Goal: Task Accomplishment & Management: Complete application form

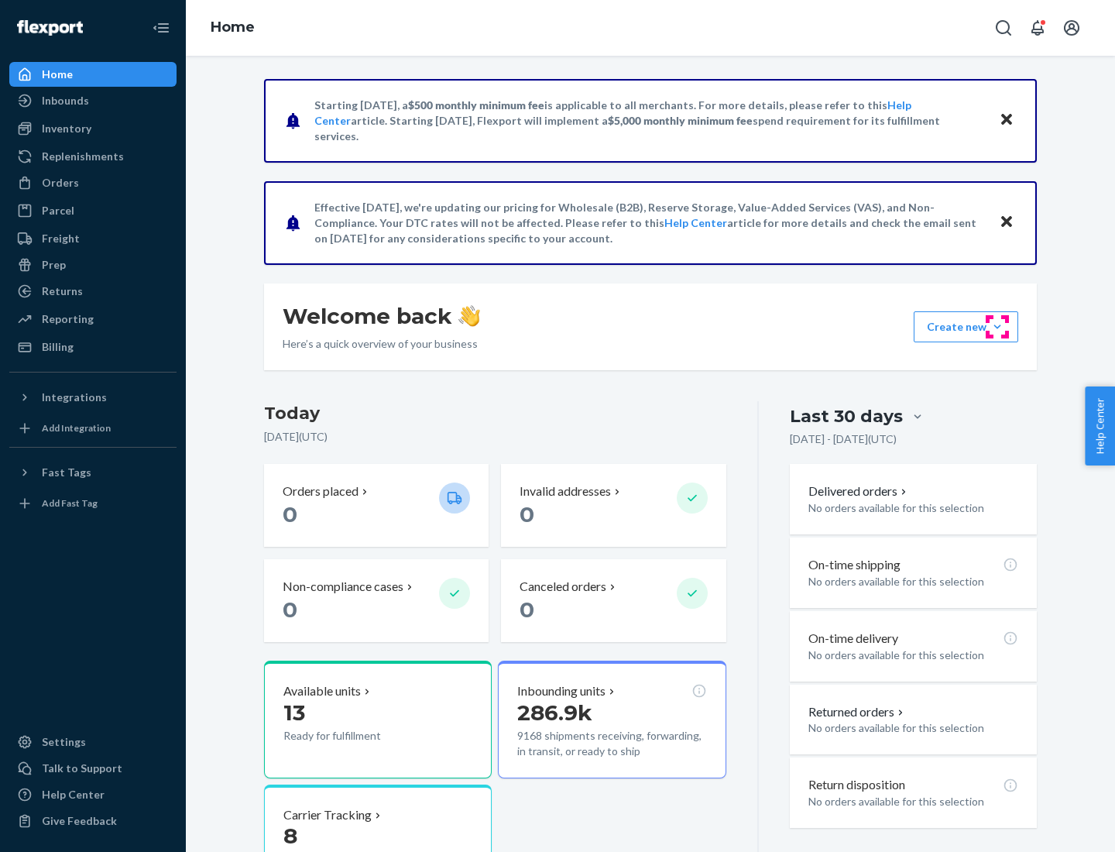
click at [997, 327] on button "Create new Create new inbound Create new order Create new product" at bounding box center [966, 326] width 105 height 31
click at [93, 101] on div "Inbounds" at bounding box center [93, 101] width 164 height 22
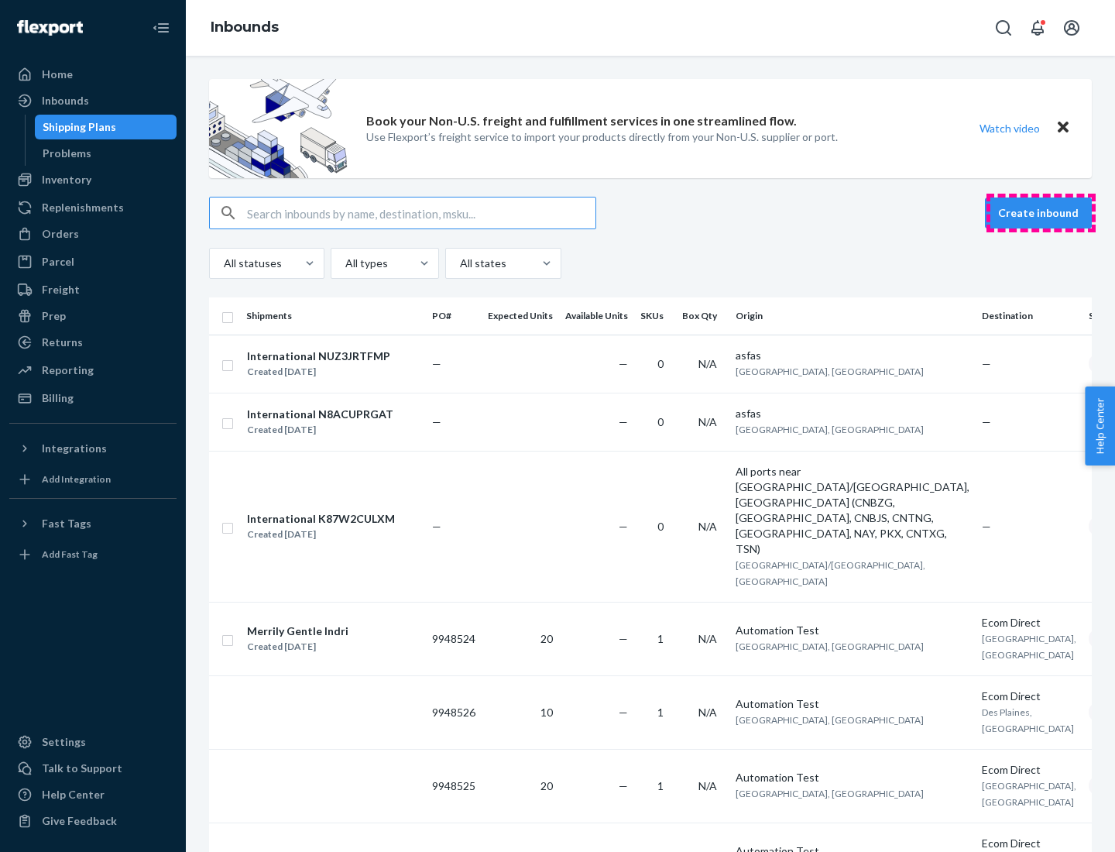
click at [1041, 213] on button "Create inbound" at bounding box center [1038, 212] width 107 height 31
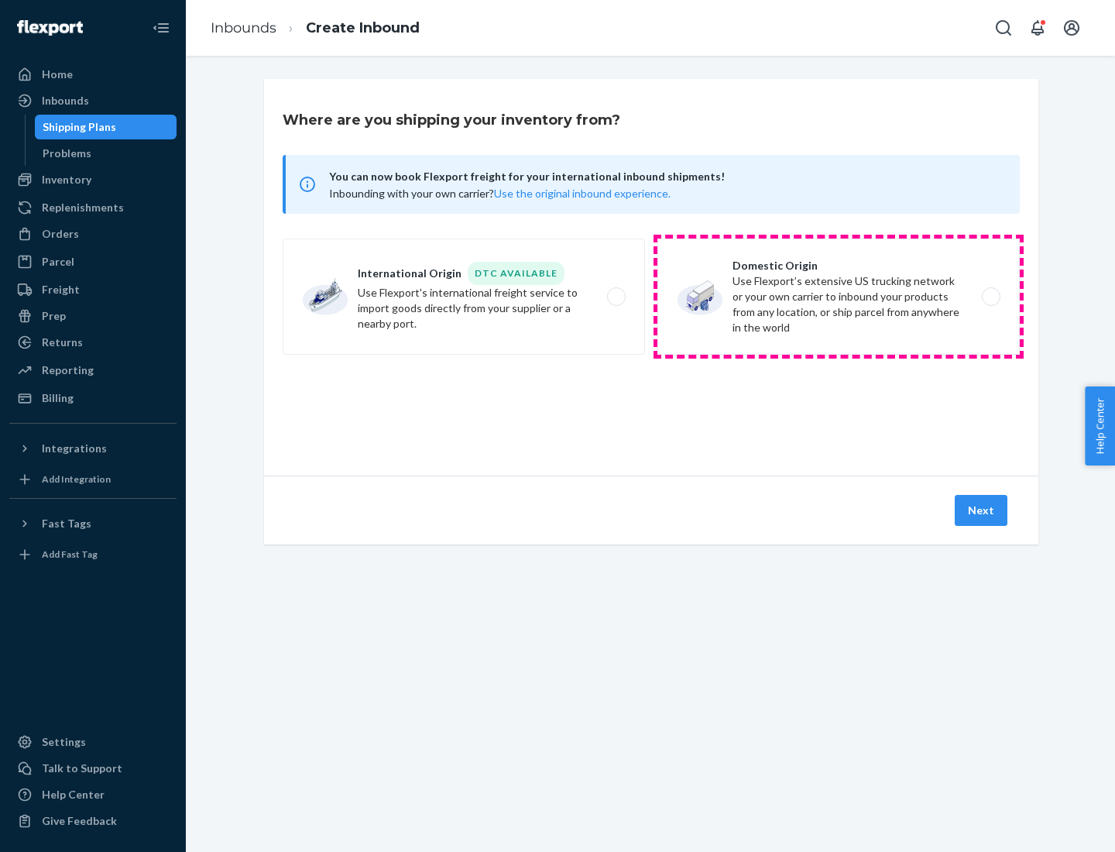
click at [839, 297] on label "Domestic Origin Use Flexport’s extensive US trucking network or your own carrie…" at bounding box center [838, 296] width 362 height 116
click at [990, 297] on input "Domestic Origin Use Flexport’s extensive US trucking network or your own carrie…" at bounding box center [995, 297] width 10 height 10
radio input "true"
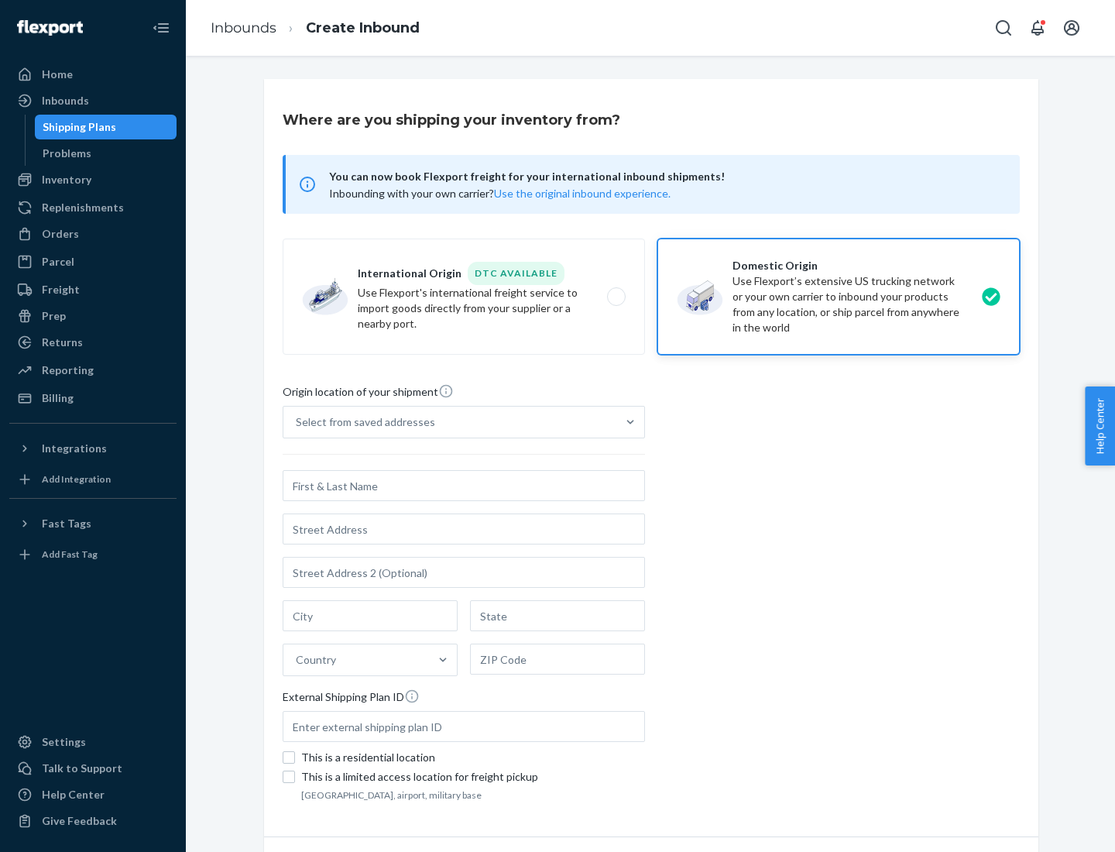
click at [362, 422] on div "Select from saved addresses" at bounding box center [365, 421] width 139 height 15
click at [297, 422] on input "Select from saved addresses" at bounding box center [297, 421] width 2 height 15
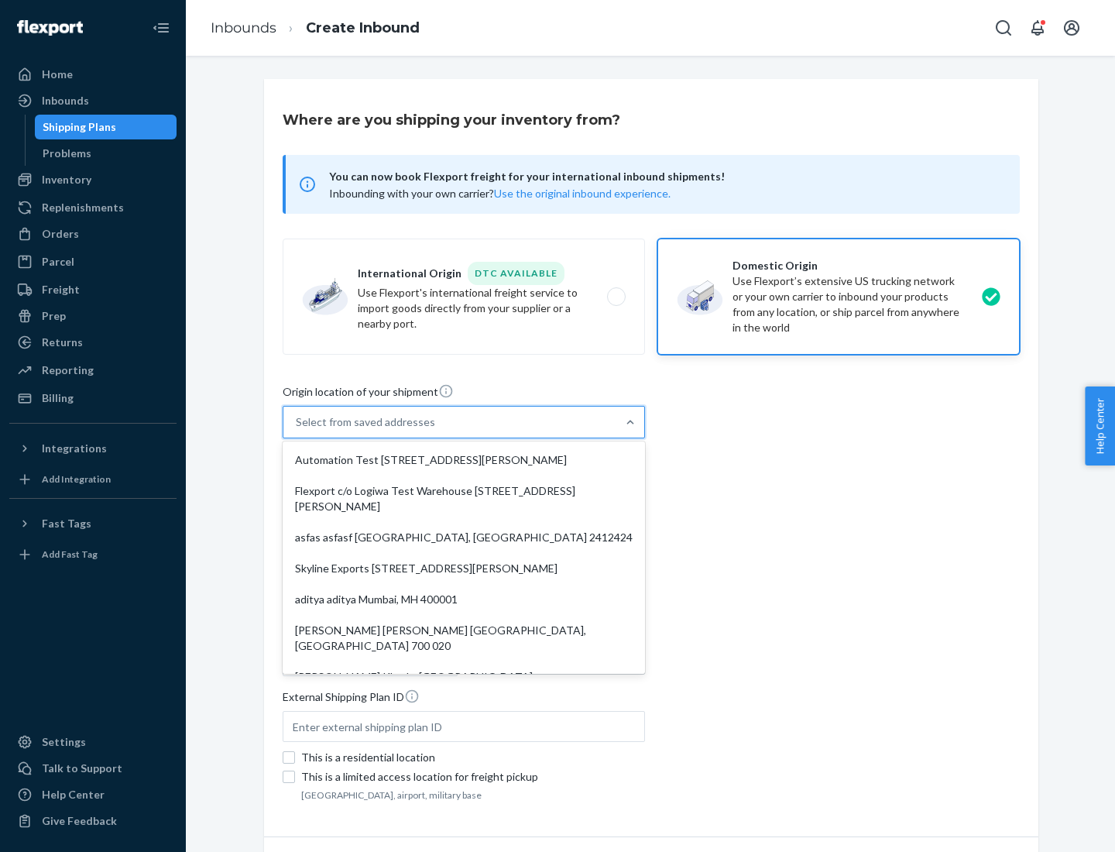
scroll to position [6, 0]
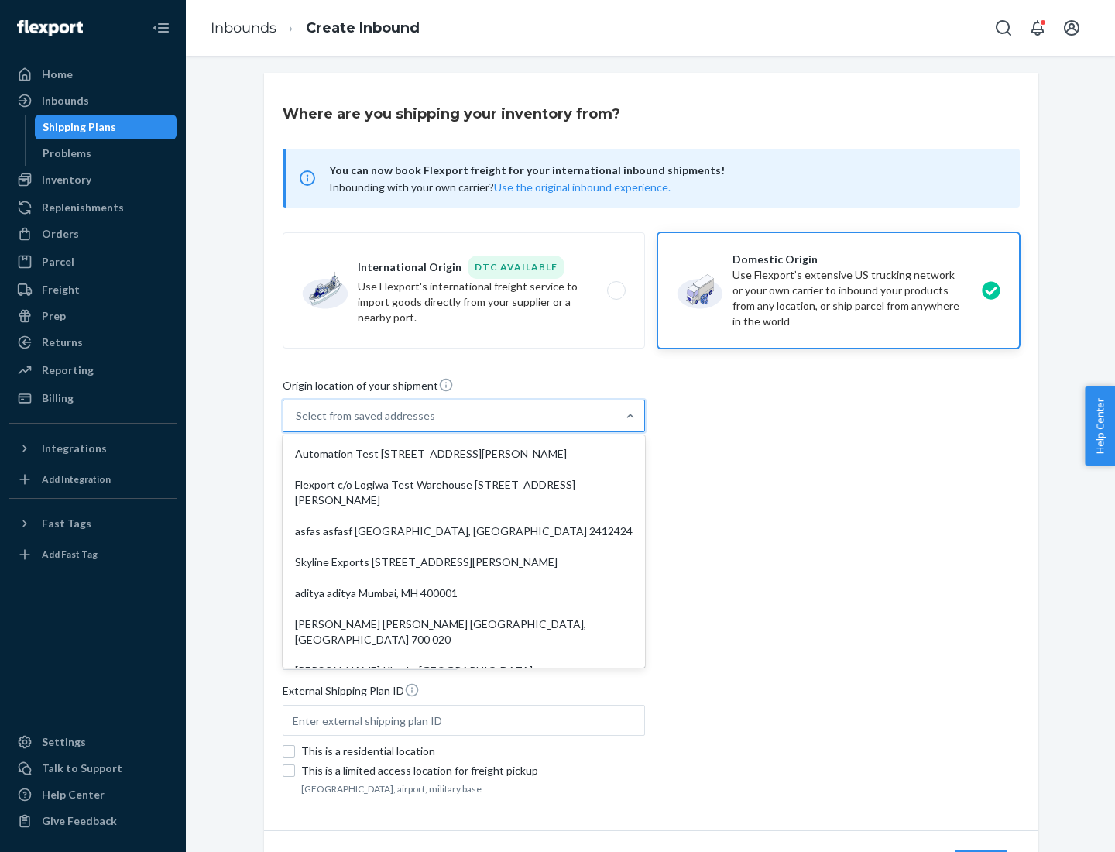
click at [464, 454] on div "Automation Test [STREET_ADDRESS][PERSON_NAME]" at bounding box center [464, 453] width 356 height 31
click at [297, 424] on input "option Automation Test [STREET_ADDRESS][PERSON_NAME]. 9 results available. Use …" at bounding box center [297, 415] width 2 height 15
type input "Automation Test"
type input "[STREET_ADDRESS][PERSON_NAME]"
type input "9th Floor"
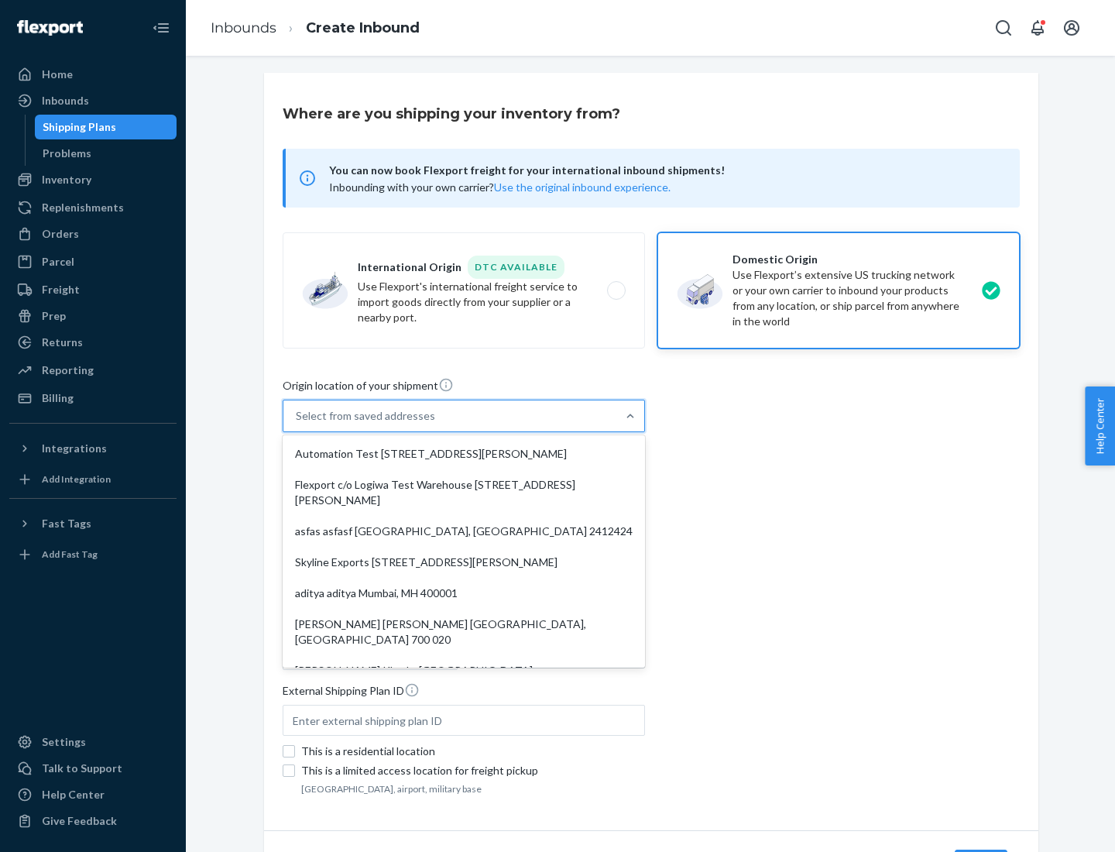
type input "[GEOGRAPHIC_DATA]"
type input "CA"
type input "94104"
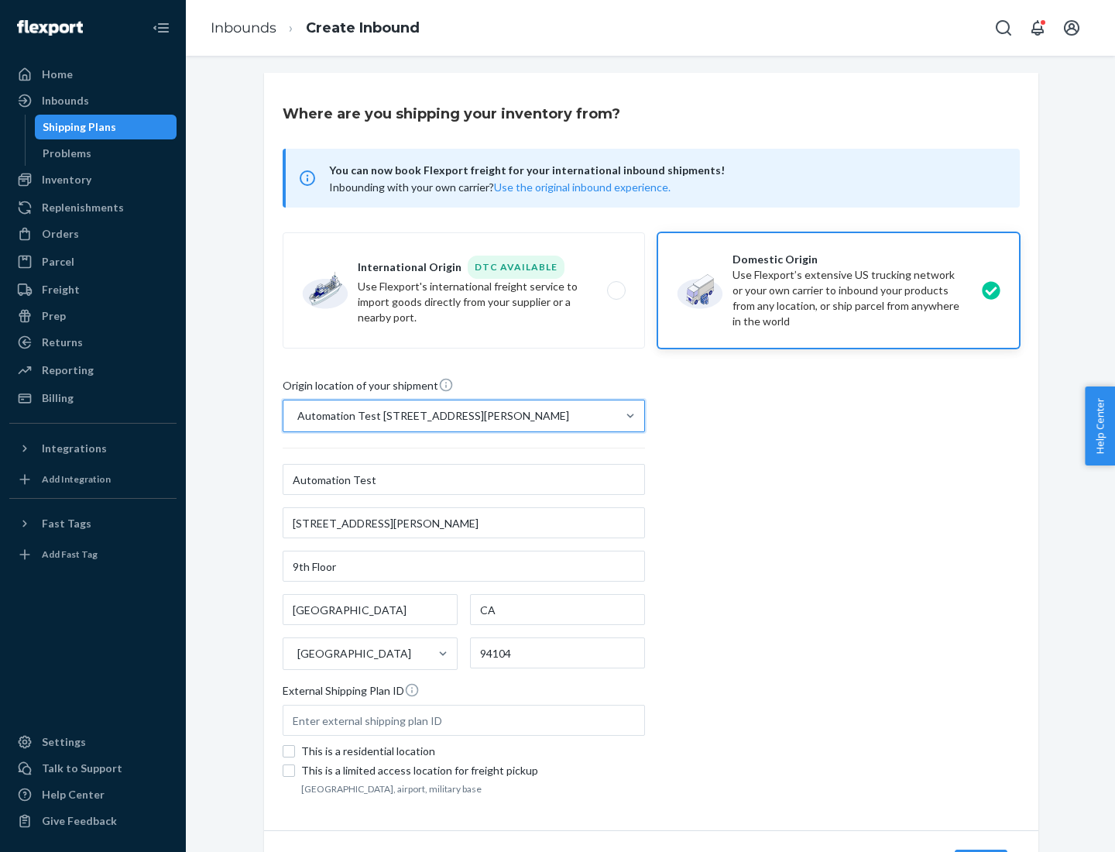
scroll to position [91, 0]
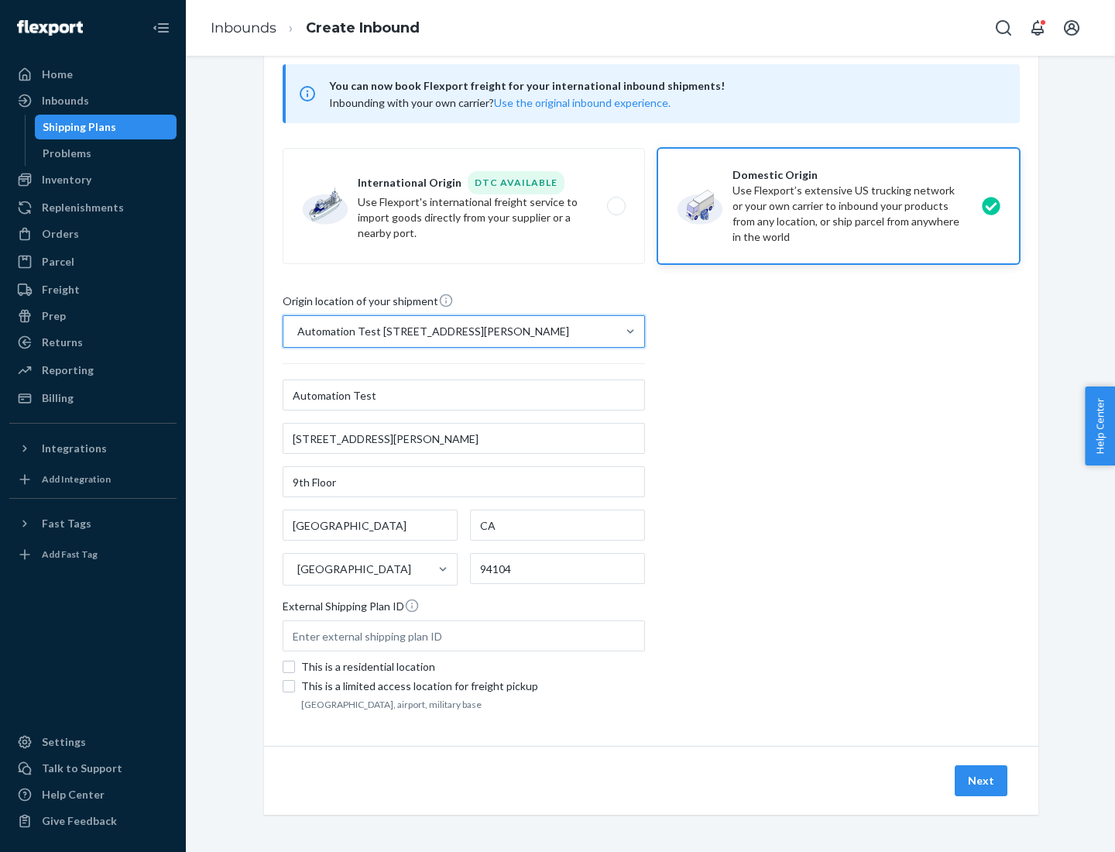
click at [982, 781] on button "Next" at bounding box center [981, 780] width 53 height 31
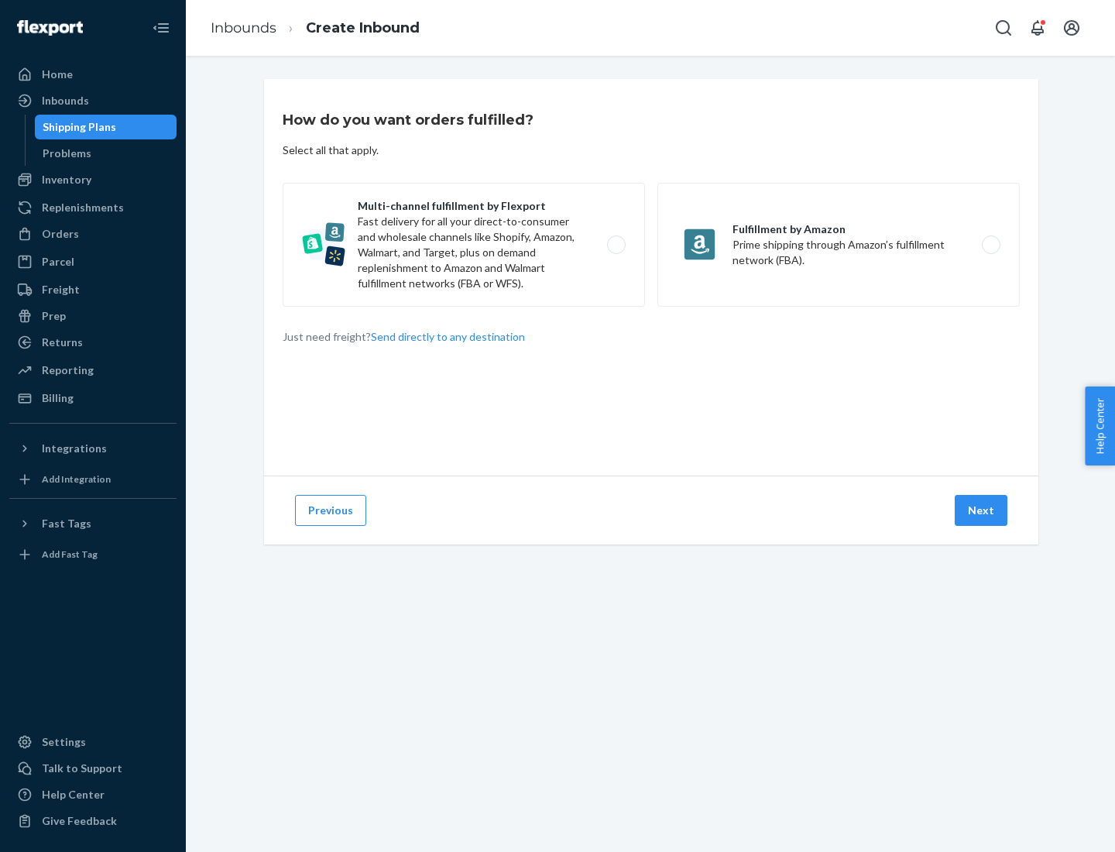
click at [464, 245] on label "Multi-channel fulfillment by Flexport Fast delivery for all your direct-to-cons…" at bounding box center [464, 245] width 362 height 124
click at [616, 245] on input "Multi-channel fulfillment by Flexport Fast delivery for all your direct-to-cons…" at bounding box center [621, 245] width 10 height 10
radio input "true"
click at [982, 510] on button "Next" at bounding box center [981, 510] width 53 height 31
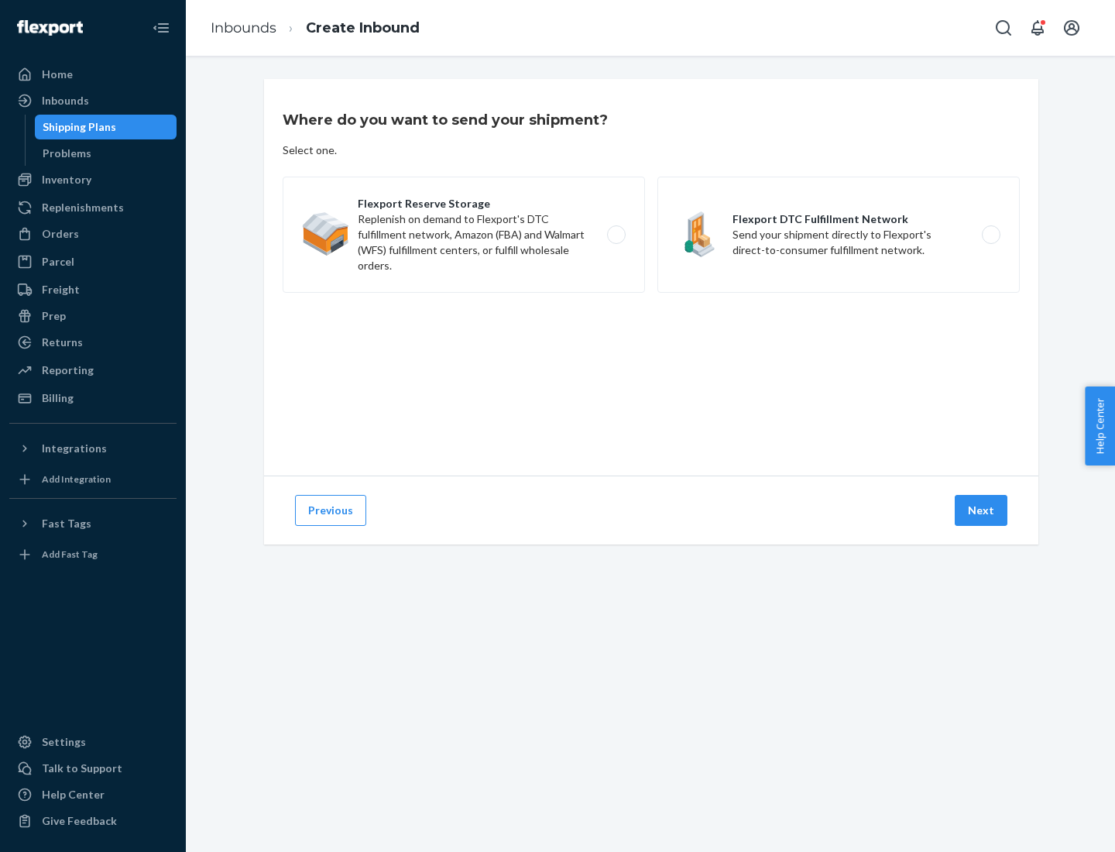
click at [839, 235] on label "Flexport DTC Fulfillment Network Send your shipment directly to Flexport's dire…" at bounding box center [838, 235] width 362 height 116
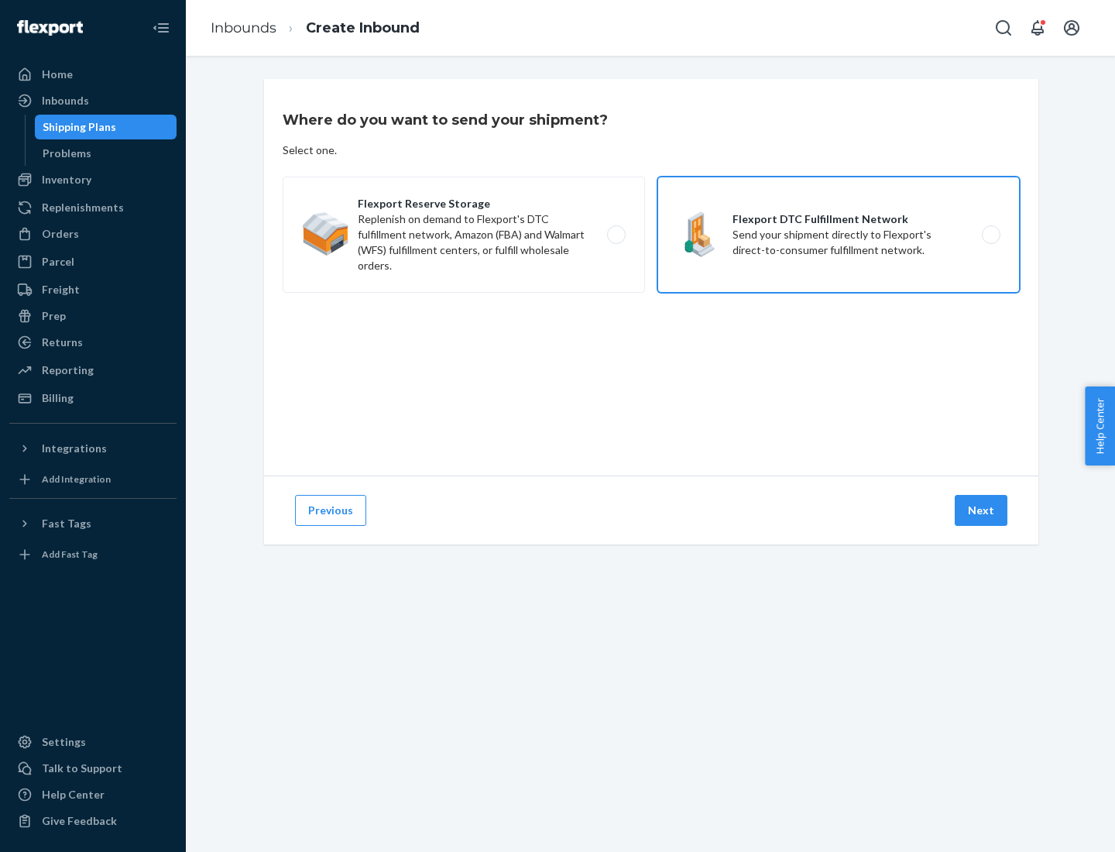
click at [990, 235] on input "Flexport DTC Fulfillment Network Send your shipment directly to Flexport's dire…" at bounding box center [995, 235] width 10 height 10
radio input "true"
click at [982, 510] on button "Next" at bounding box center [981, 510] width 53 height 31
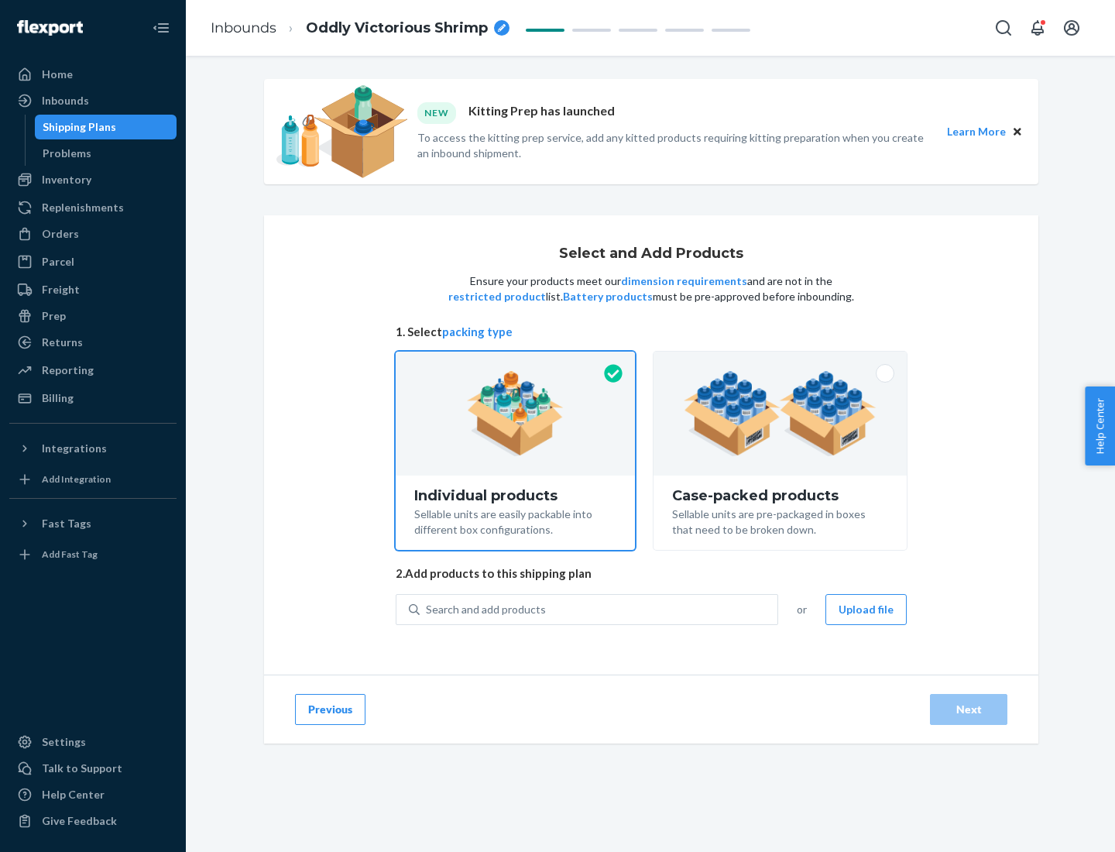
click at [781, 413] on img at bounding box center [780, 413] width 193 height 85
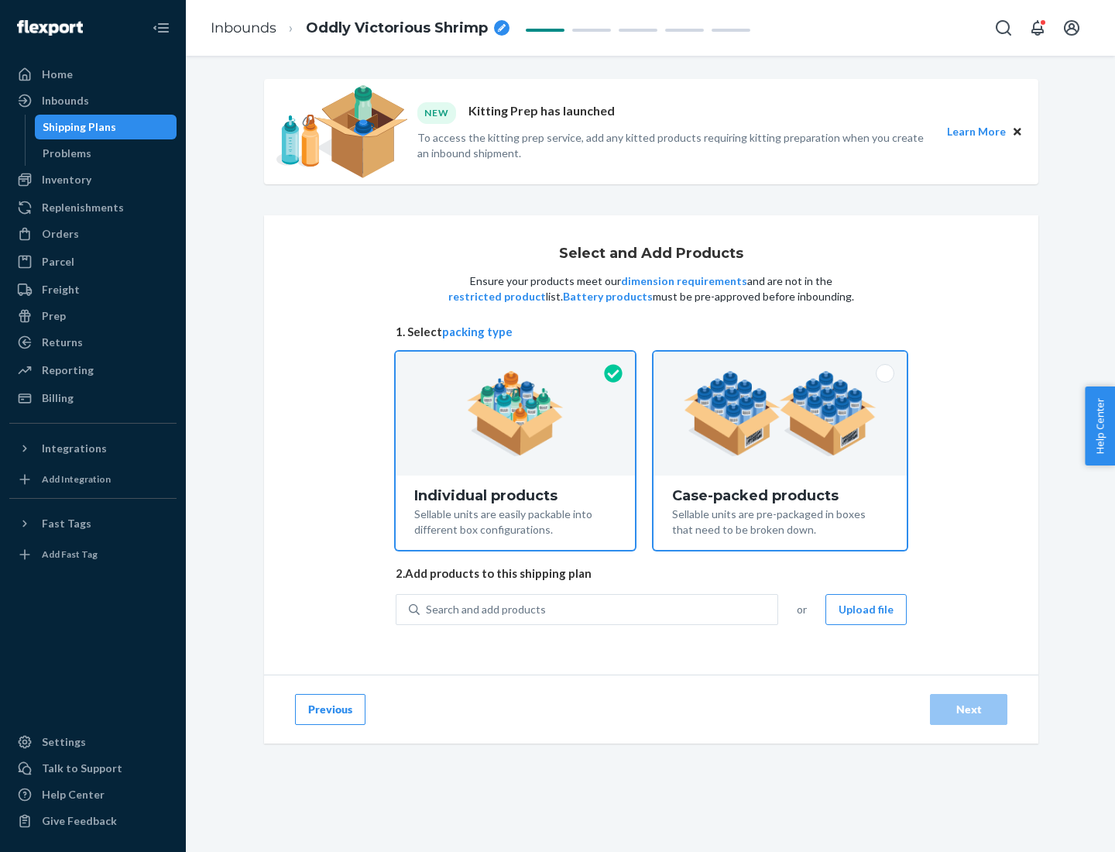
click at [781, 362] on input "Case-packed products Sellable units are pre-packaged in boxes that need to be b…" at bounding box center [780, 357] width 10 height 10
radio input "true"
radio input "false"
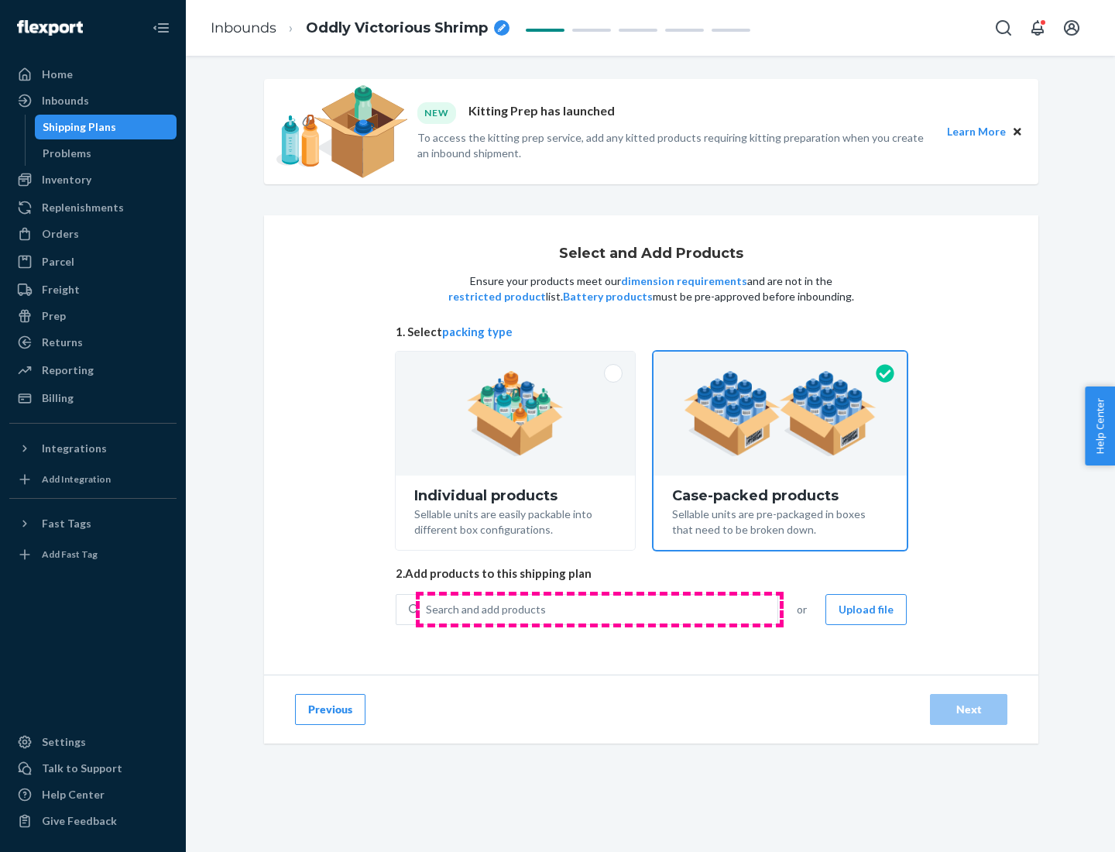
click at [599, 609] on div "Search and add products" at bounding box center [599, 609] width 358 height 28
click at [427, 609] on input "Search and add products" at bounding box center [427, 609] width 2 height 15
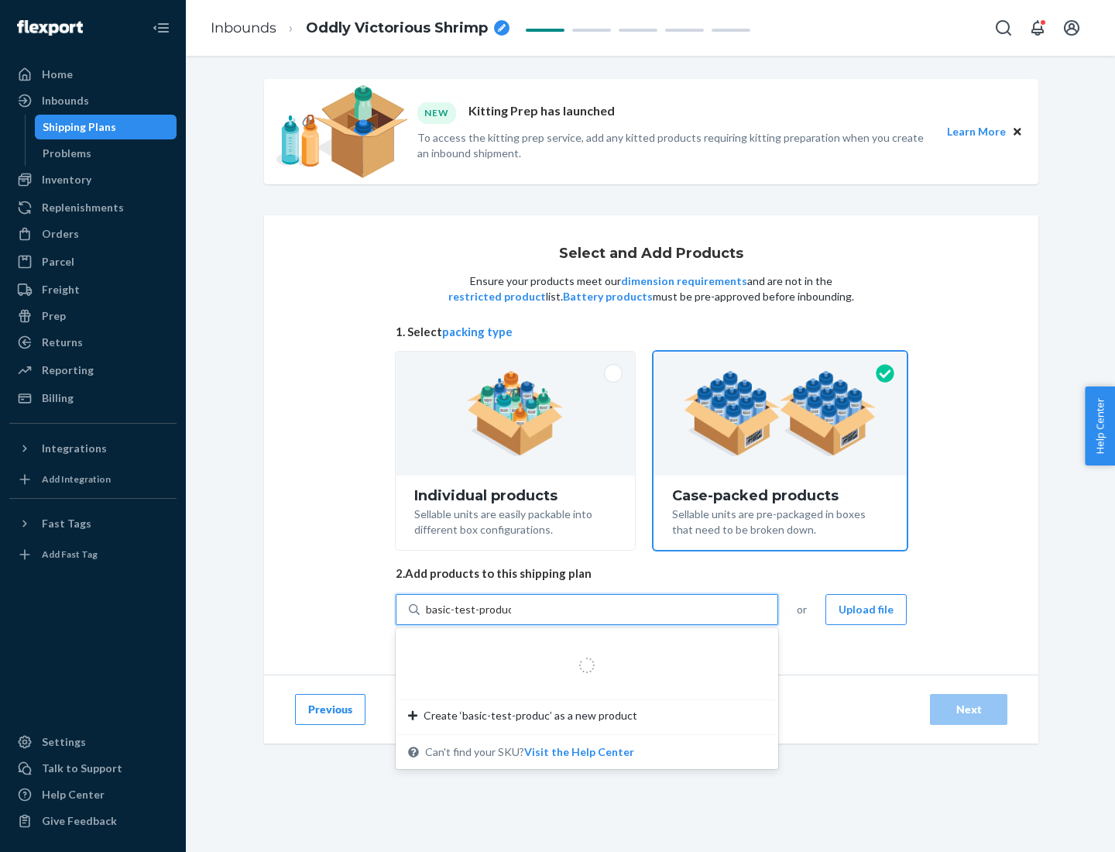
type input "basic-test-product-1"
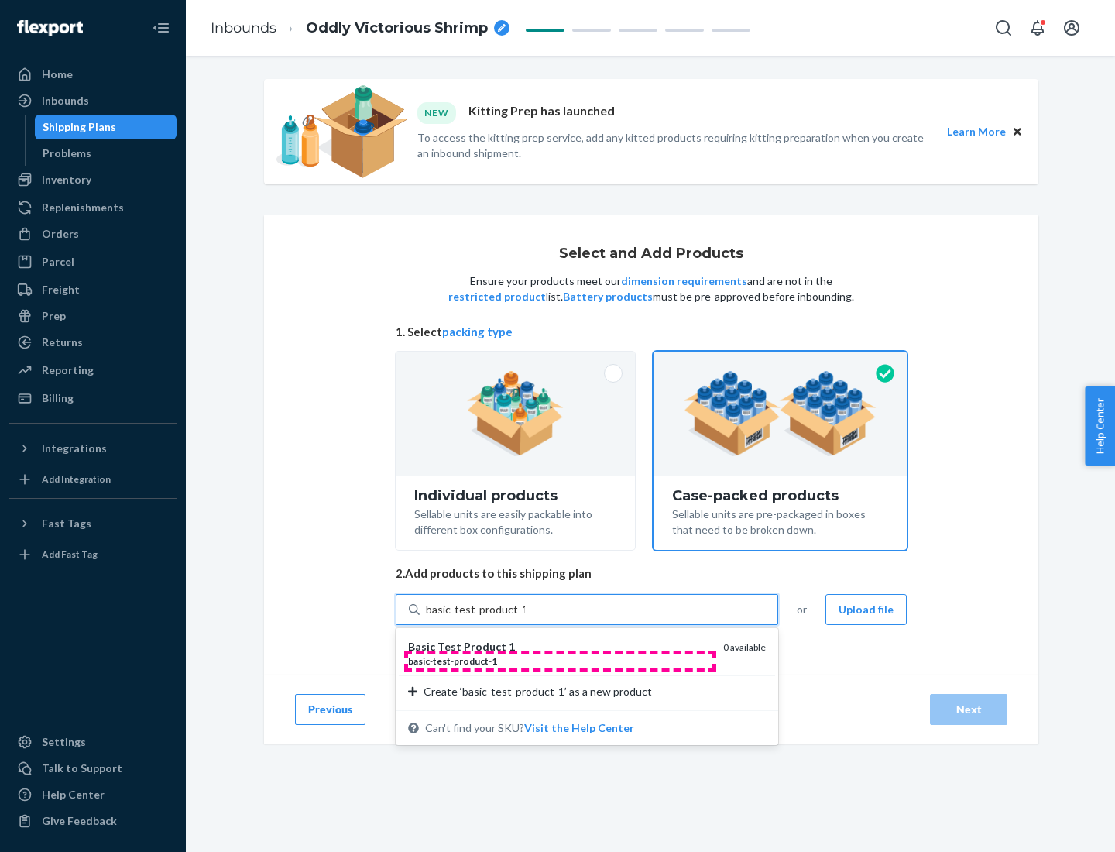
click at [560, 660] on div "basic - test - product - 1" at bounding box center [559, 660] width 303 height 13
click at [525, 617] on input "basic-test-product-1" at bounding box center [475, 609] width 99 height 15
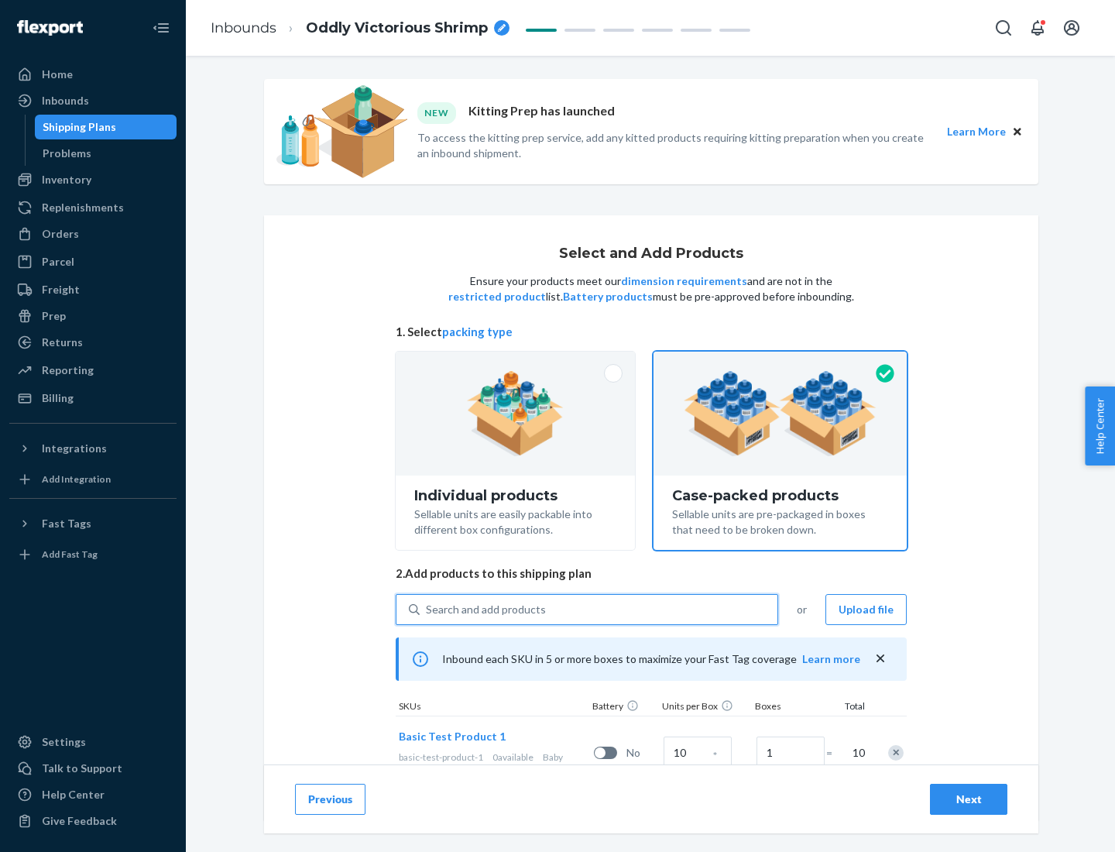
scroll to position [56, 0]
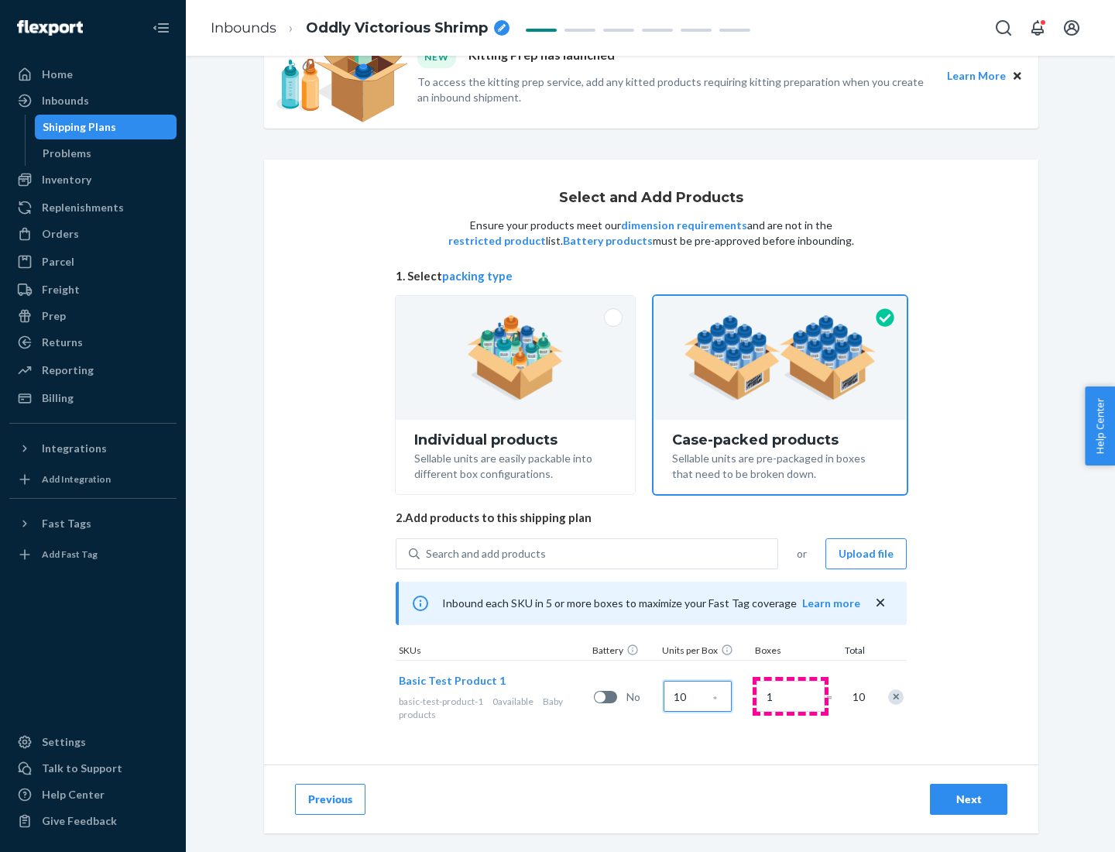
type input "10"
type input "7"
click at [969, 799] on div "Next" at bounding box center [968, 798] width 51 height 15
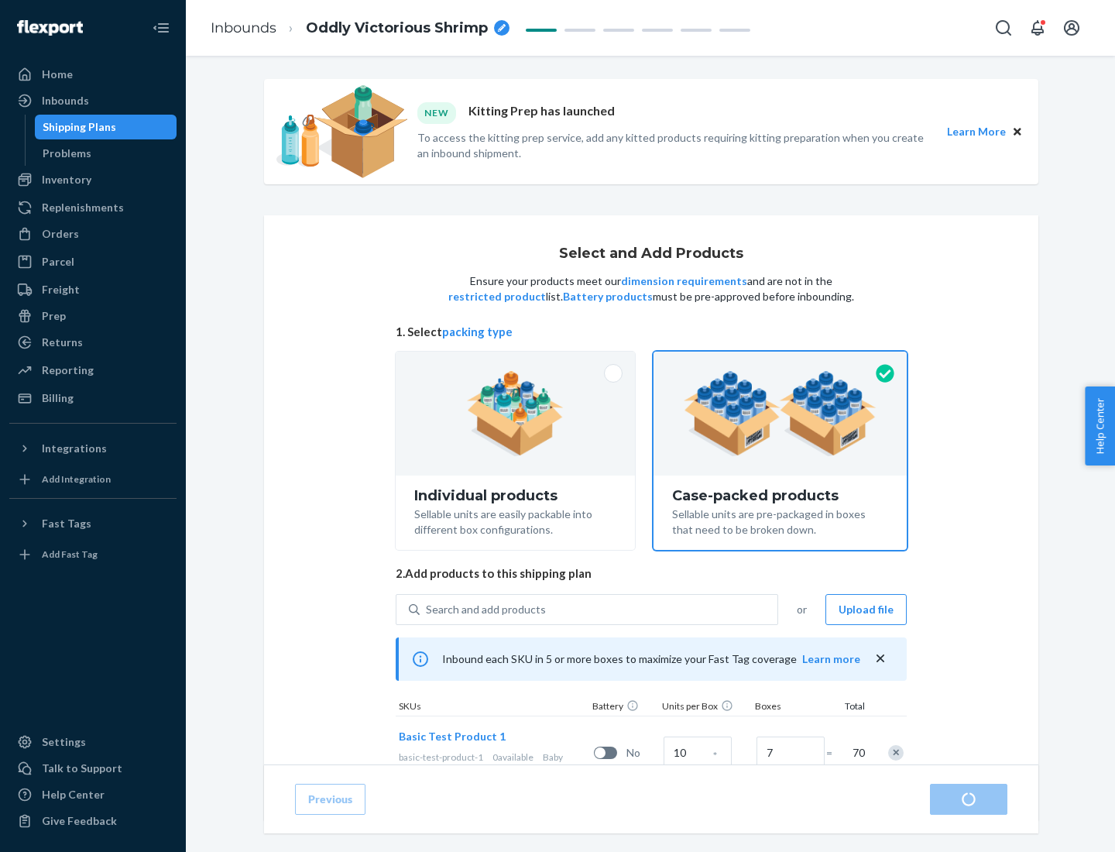
radio input "true"
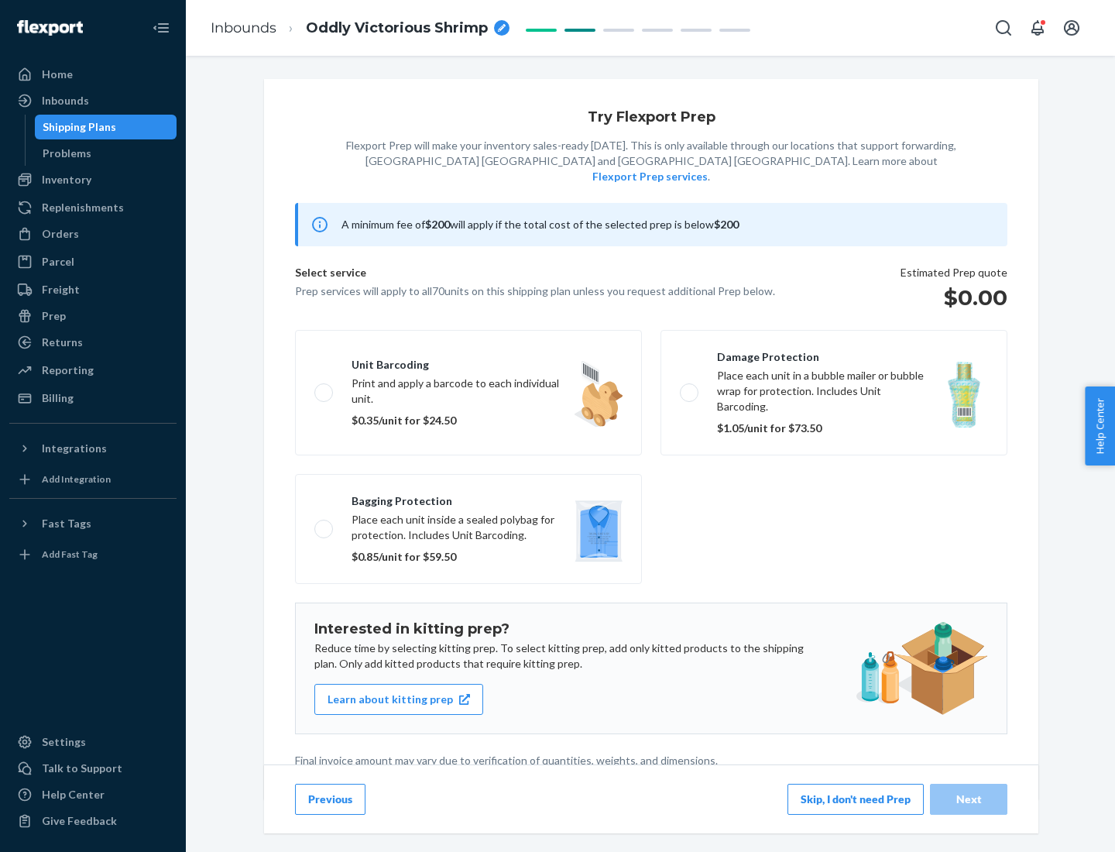
scroll to position [4, 0]
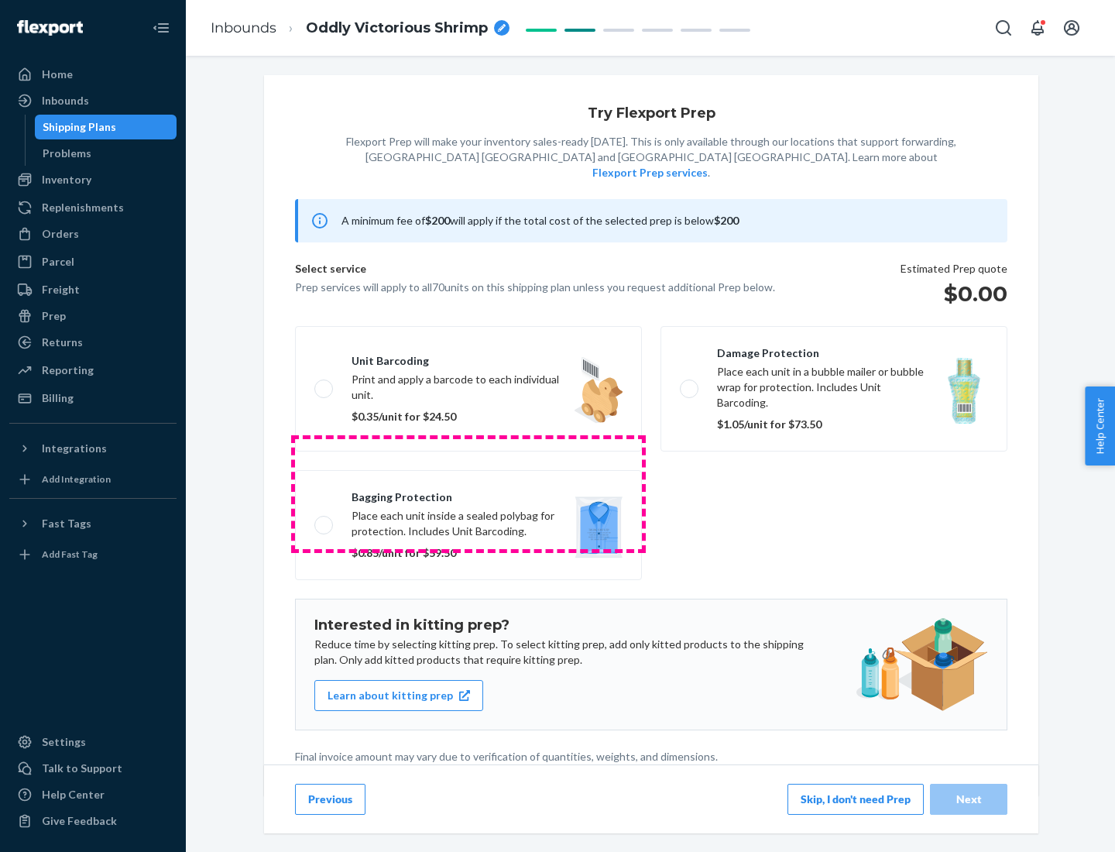
click at [468, 493] on label "Bagging protection Place each unit inside a sealed polybag for protection. Incl…" at bounding box center [468, 525] width 347 height 110
click at [324, 520] on input "Bagging protection Place each unit inside a sealed polybag for protection. Incl…" at bounding box center [319, 525] width 10 height 10
checkbox input "true"
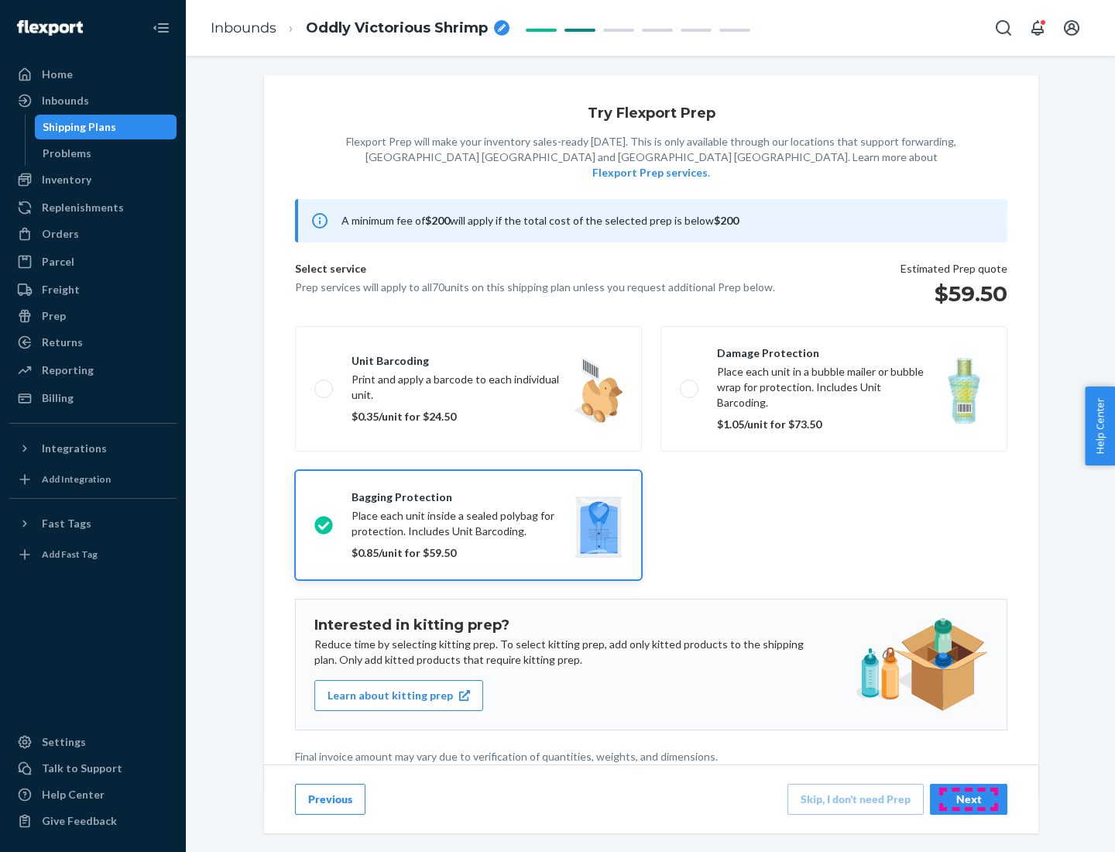
click at [969, 798] on div "Next" at bounding box center [968, 798] width 51 height 15
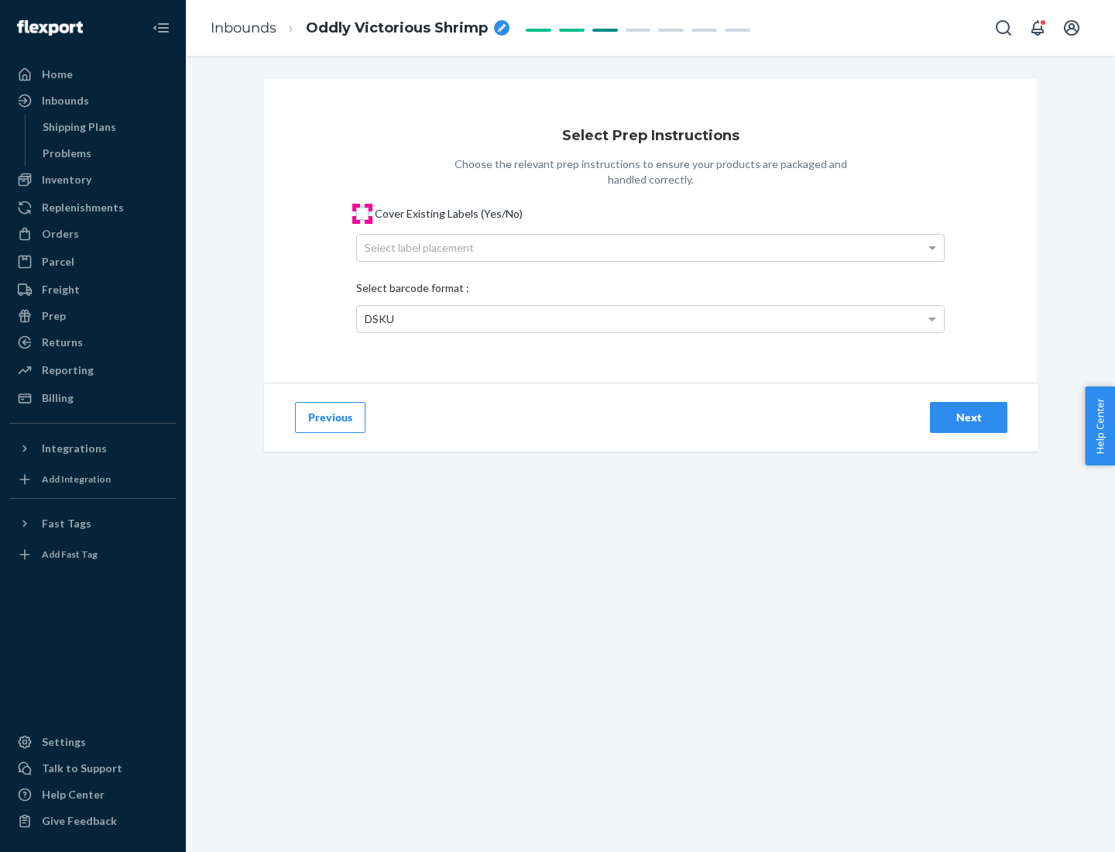
click at [362, 213] on input "Cover Existing Labels (Yes/No)" at bounding box center [362, 214] width 12 height 12
checkbox input "true"
click at [650, 247] on div "Select label placement" at bounding box center [650, 248] width 587 height 26
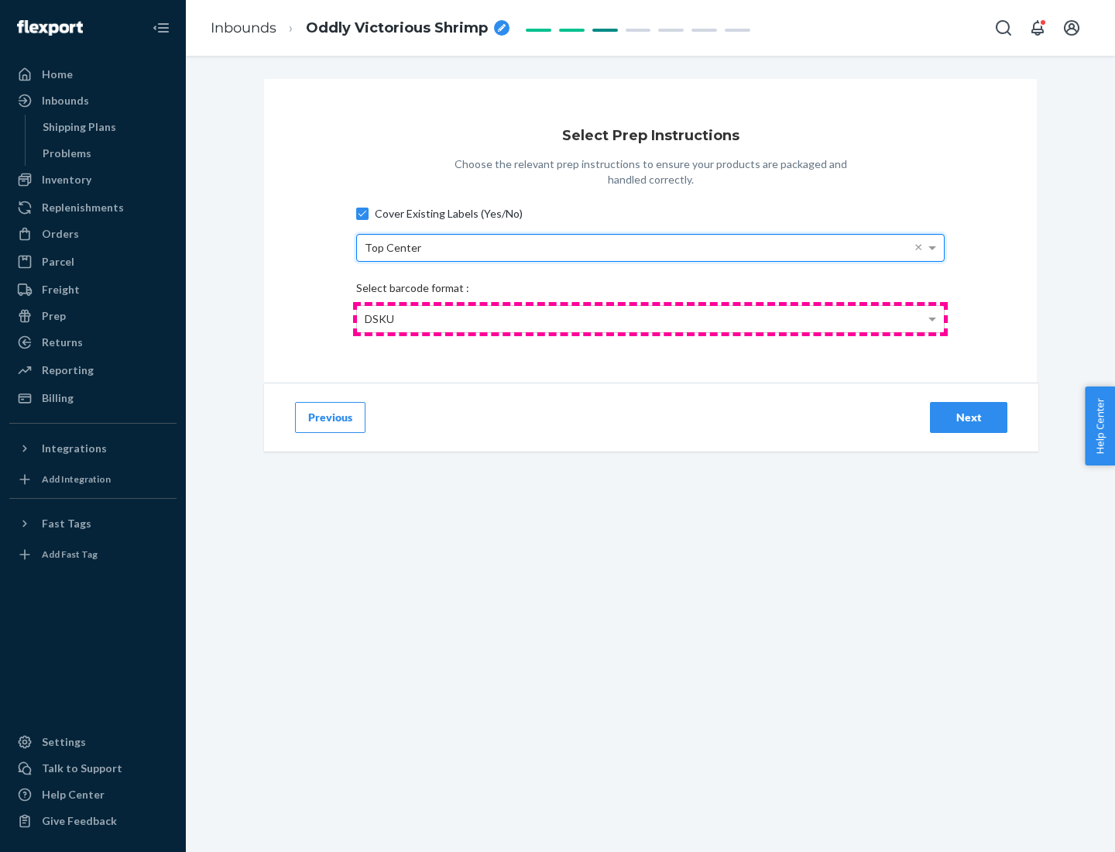
click at [650, 318] on div "DSKU" at bounding box center [650, 319] width 587 height 26
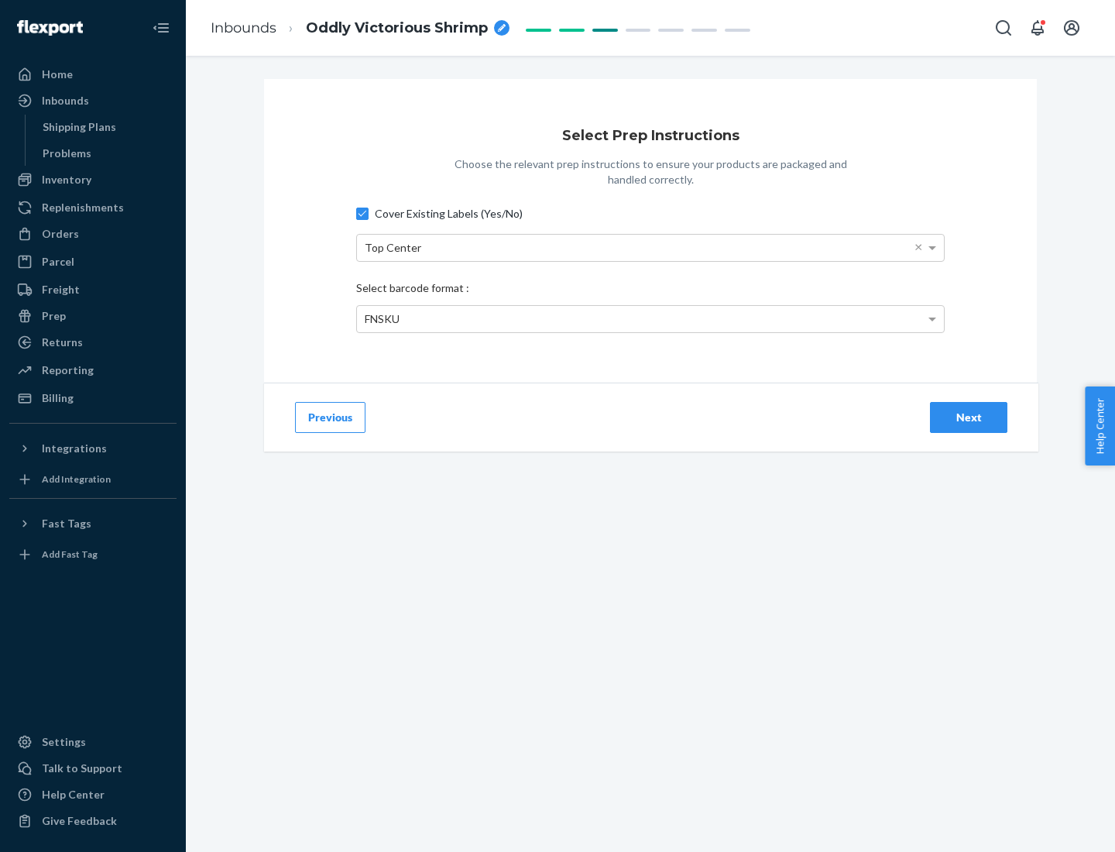
click at [969, 417] on div "Next" at bounding box center [968, 417] width 51 height 15
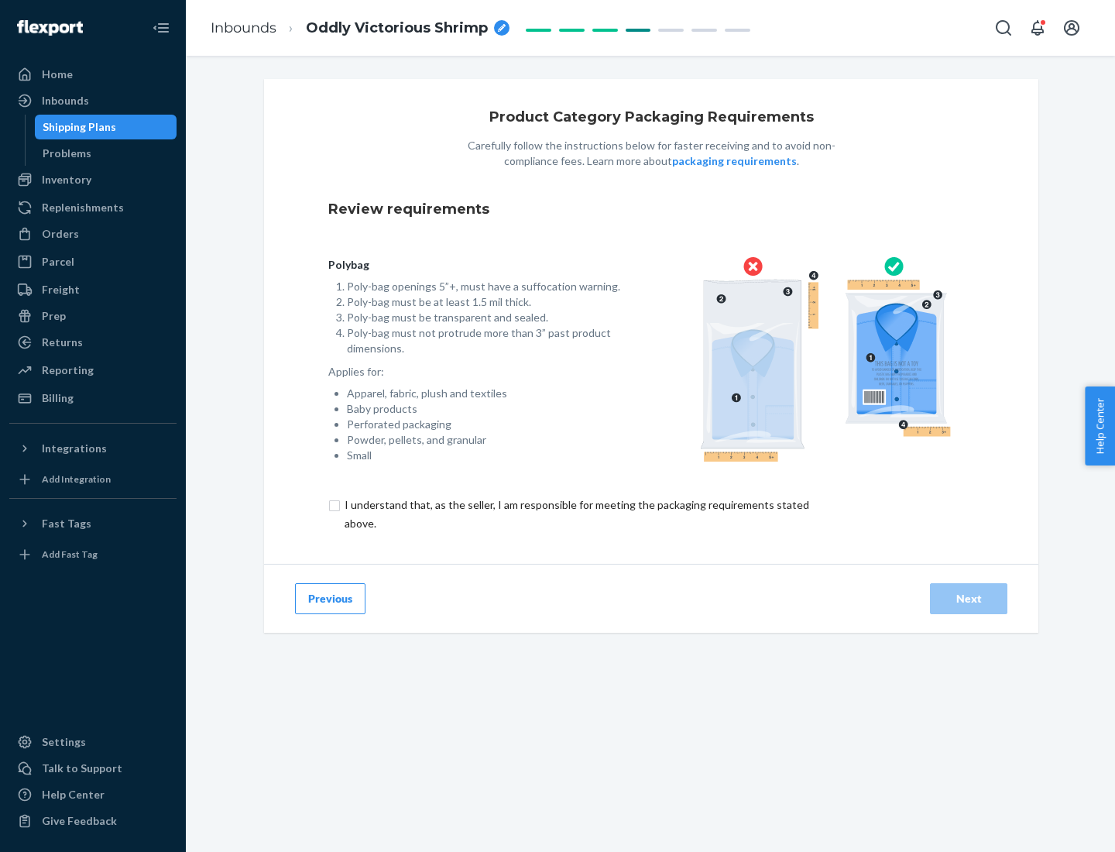
click at [575, 513] on input "checkbox" at bounding box center [585, 514] width 515 height 37
checkbox input "true"
click at [969, 598] on div "Next" at bounding box center [968, 598] width 51 height 15
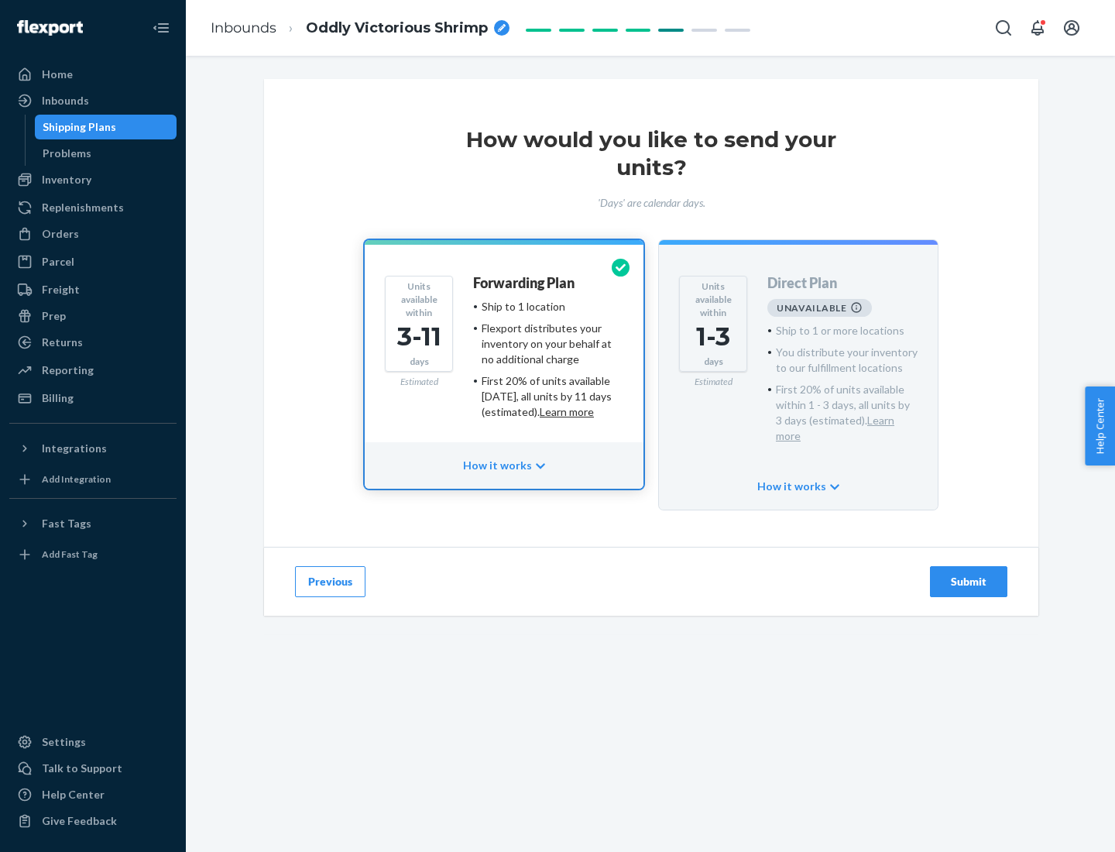
click at [525, 283] on h4 "Forwarding Plan" at bounding box center [523, 283] width 101 height 15
click at [969, 574] on div "Submit" at bounding box center [968, 581] width 51 height 15
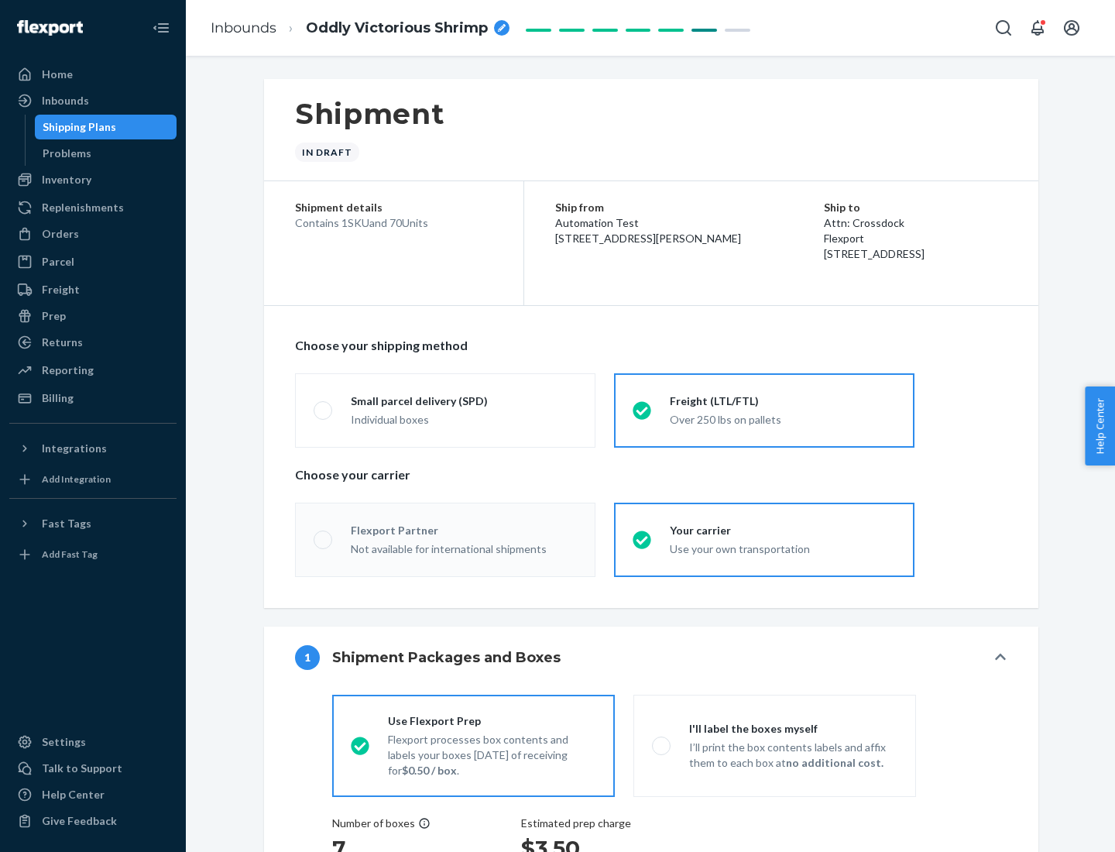
radio input "true"
radio input "false"
radio input "true"
radio input "false"
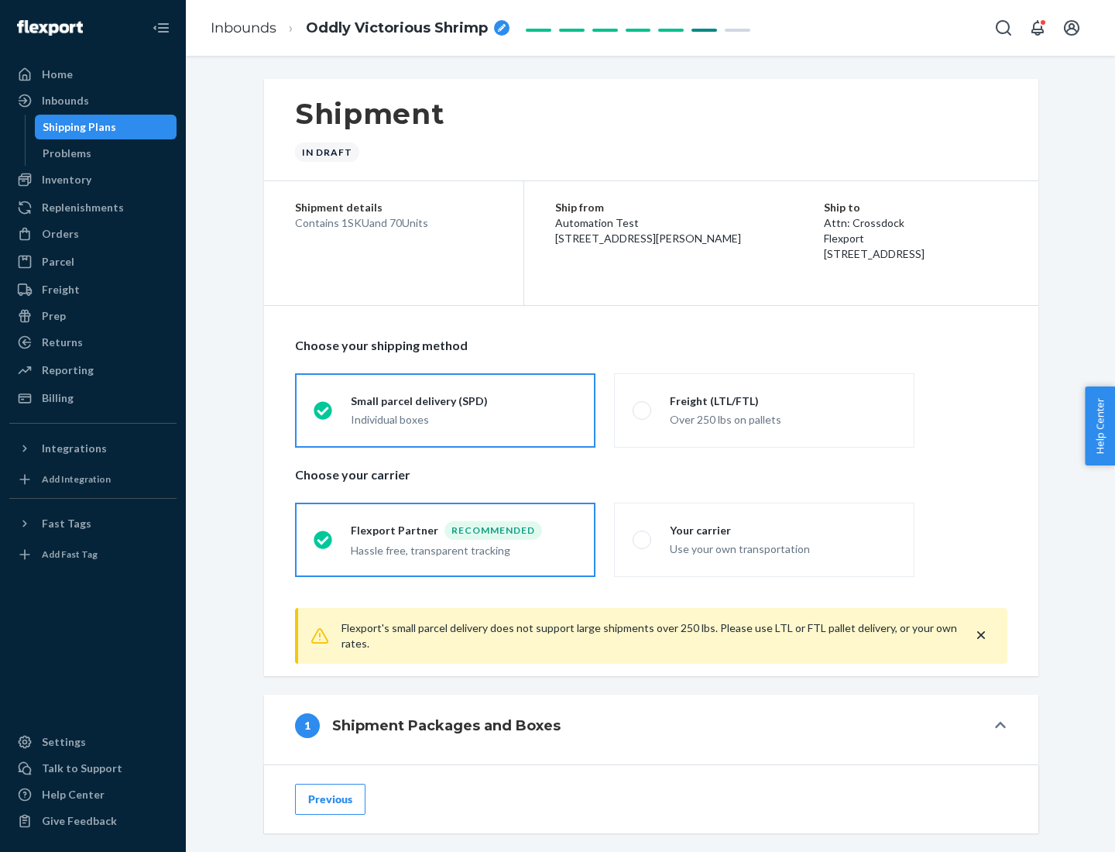
click at [464, 419] on div "Individual boxes" at bounding box center [464, 419] width 226 height 15
click at [324, 415] on input "Small parcel delivery (SPD) Individual boxes" at bounding box center [319, 410] width 10 height 10
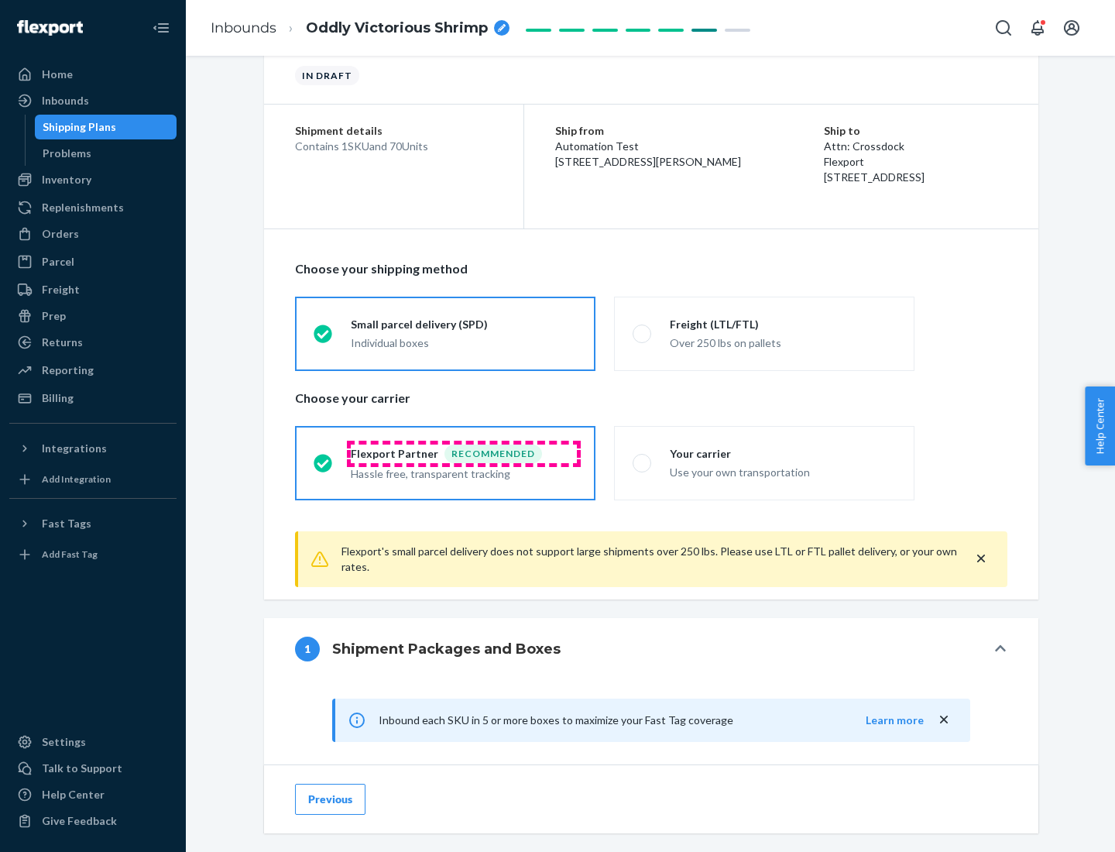
click at [464, 453] on div "Recommended" at bounding box center [493, 453] width 98 height 19
click at [324, 458] on input "Flexport Partner Recommended Hassle free, transparent tracking" at bounding box center [319, 463] width 10 height 10
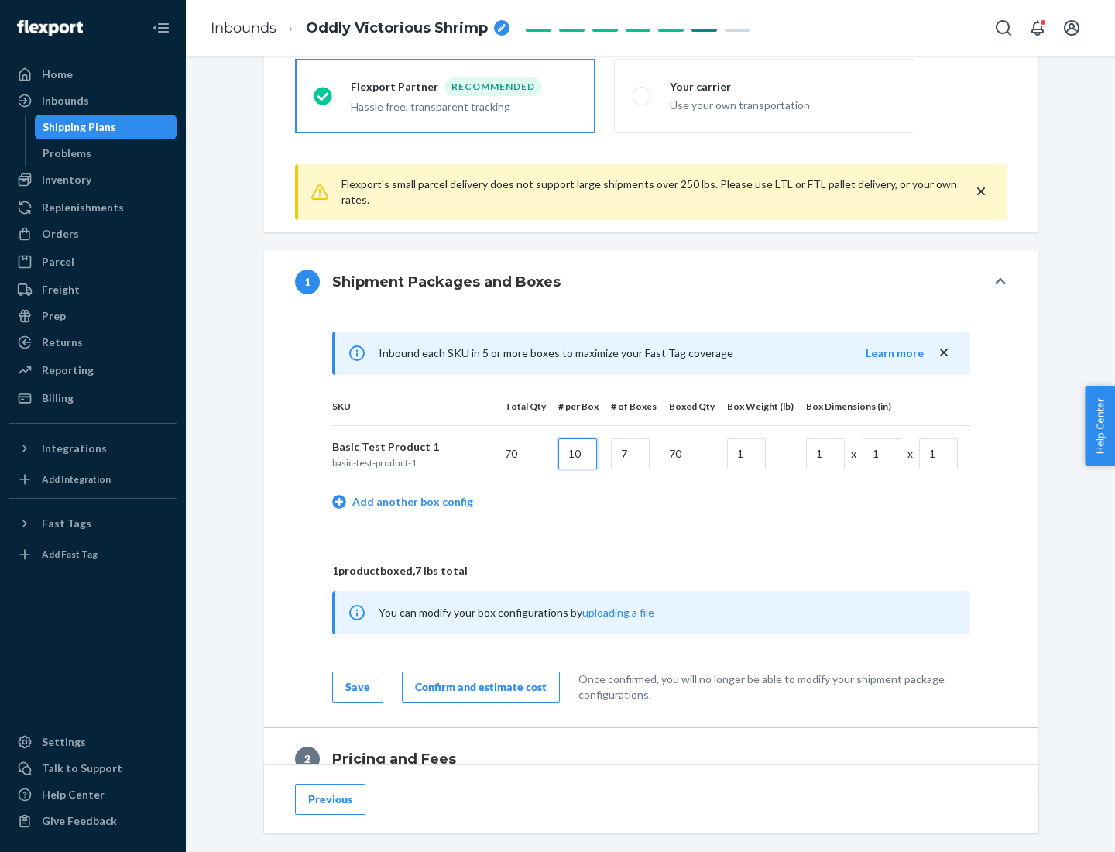
type input "10"
type input "7"
type input "1"
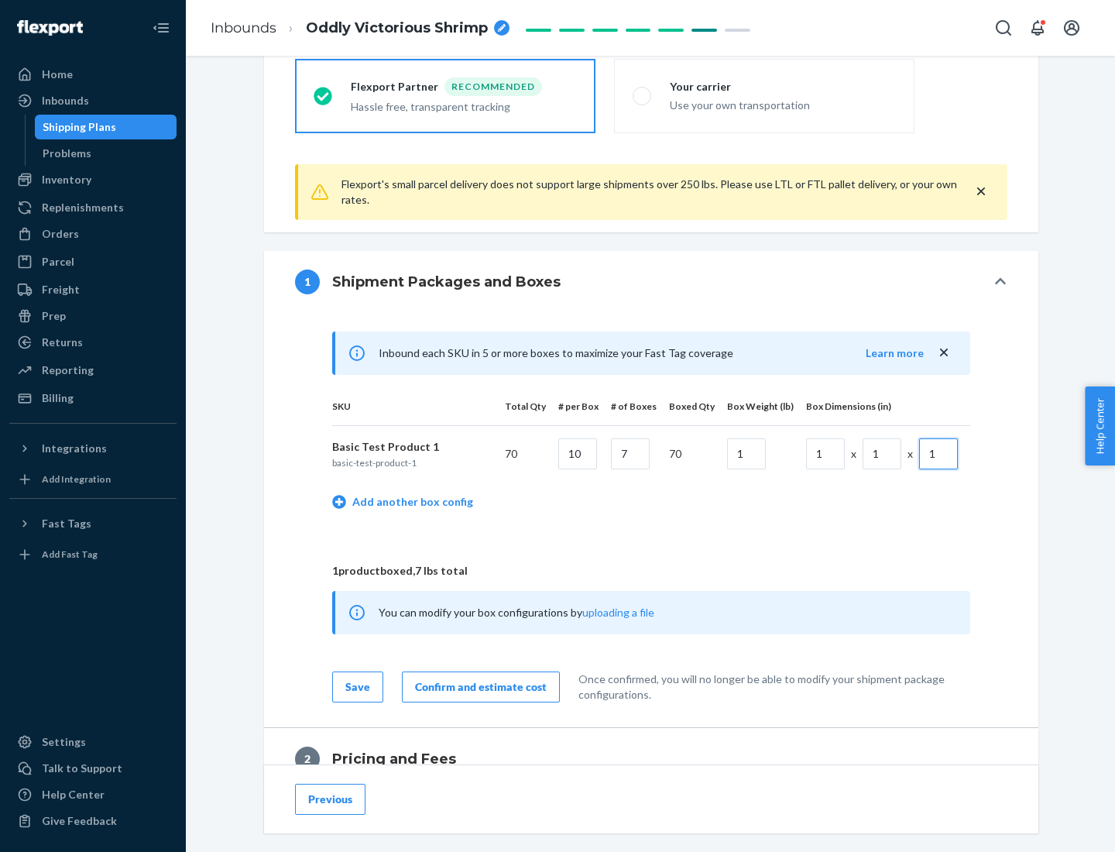
scroll to position [677, 0]
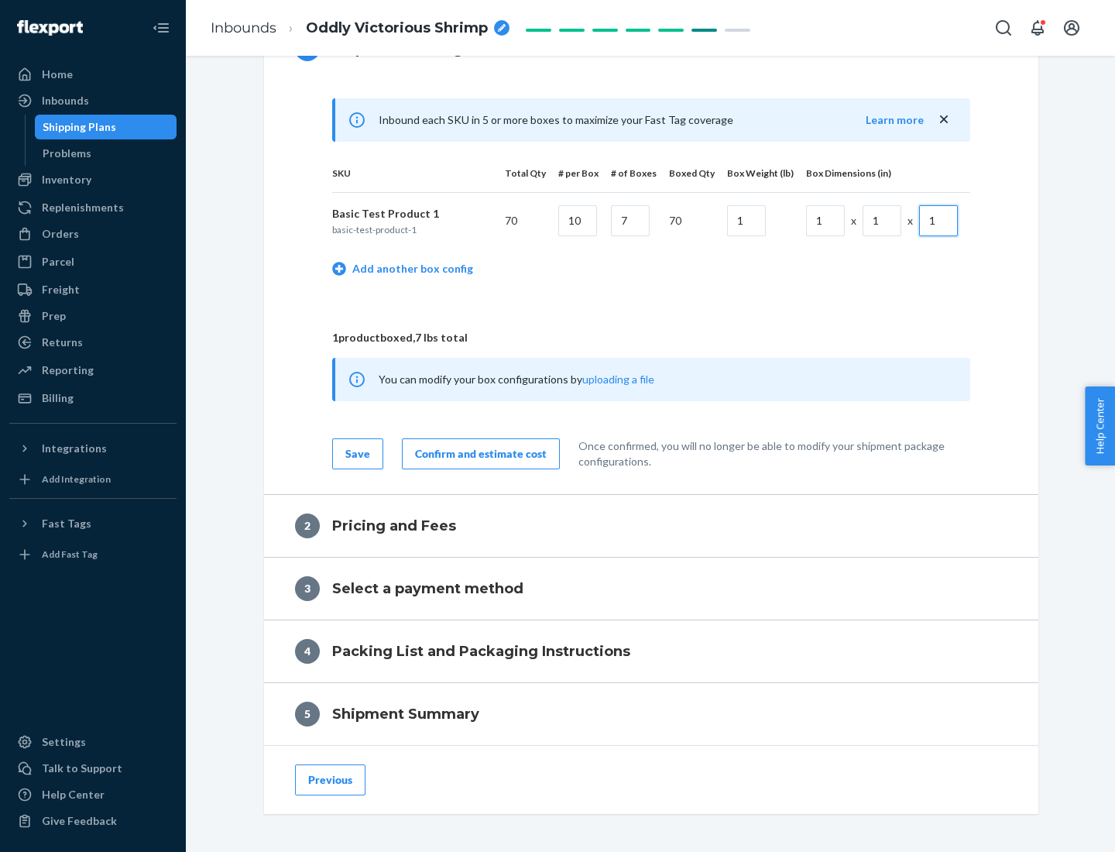
type input "1"
click at [478, 453] on div "Confirm and estimate cost" at bounding box center [481, 453] width 132 height 15
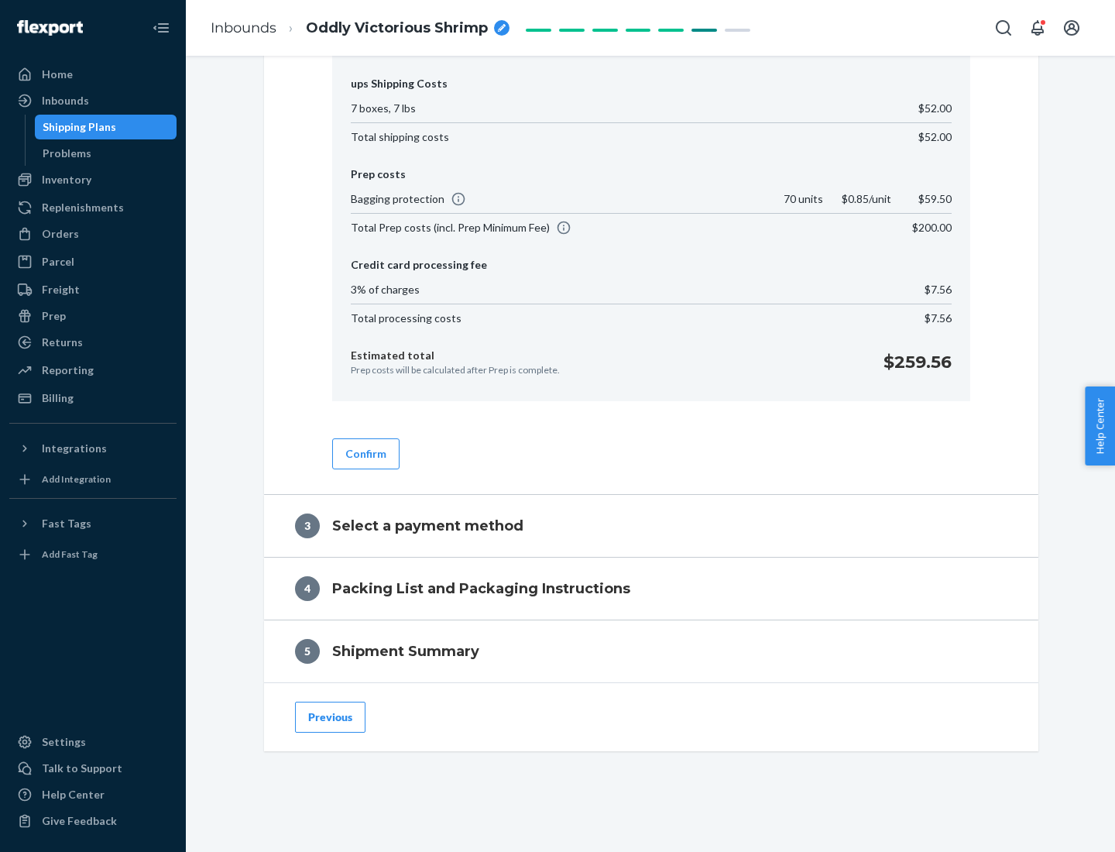
click at [365, 453] on button "Confirm" at bounding box center [365, 453] width 67 height 31
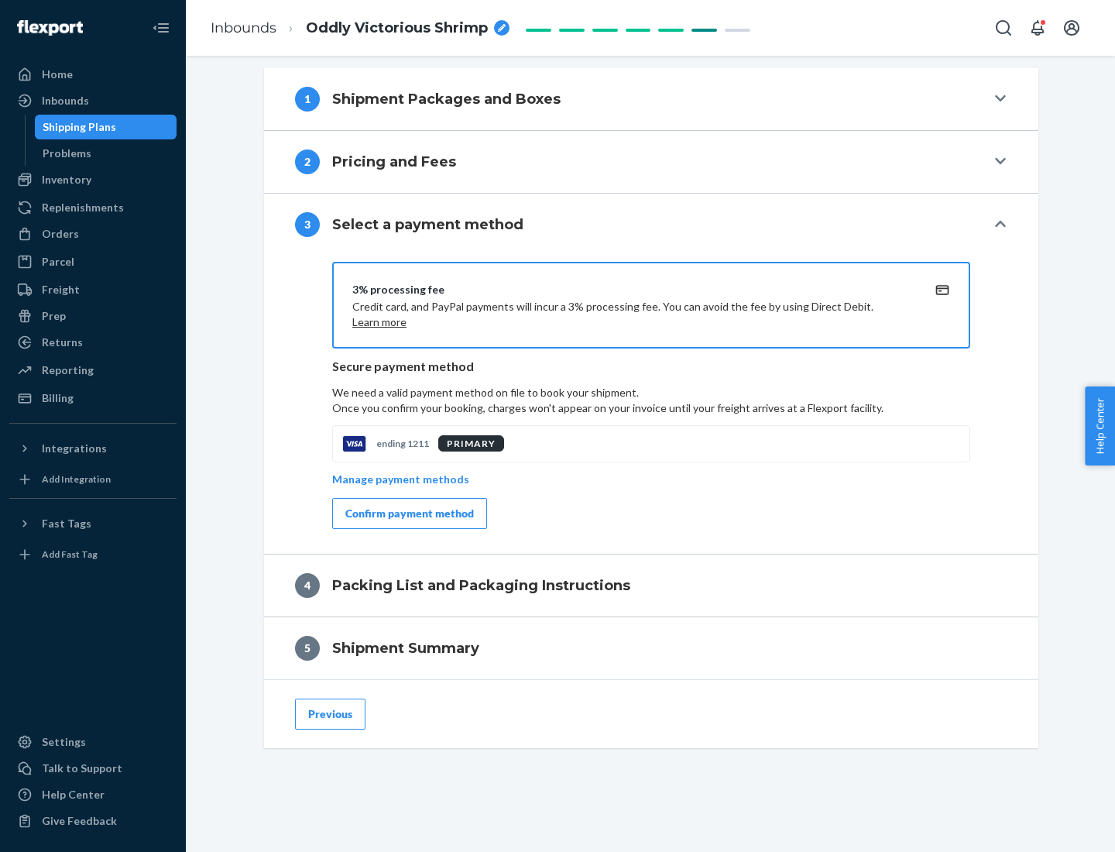
scroll to position [626, 0]
click at [408, 513] on div "Confirm payment method" at bounding box center [409, 513] width 129 height 15
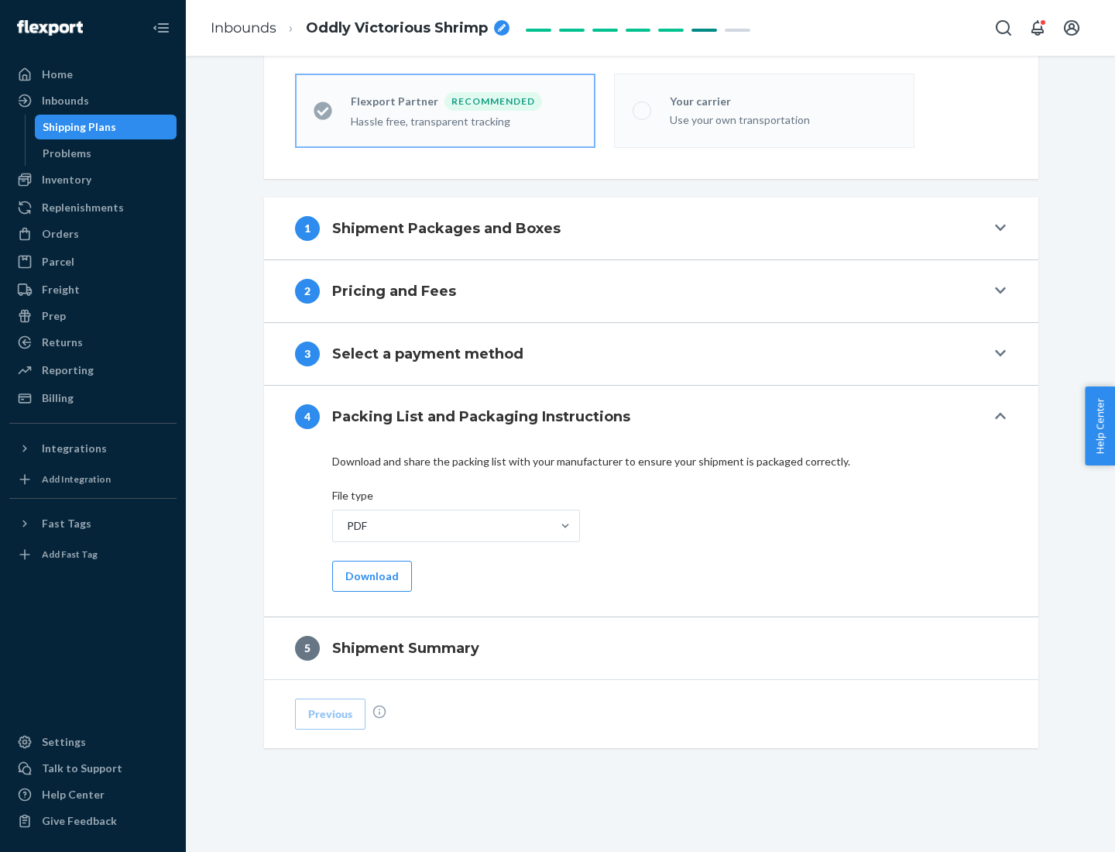
click at [370, 575] on button "Download" at bounding box center [372, 576] width 80 height 31
